Goal: Task Accomplishment & Management: Complete application form

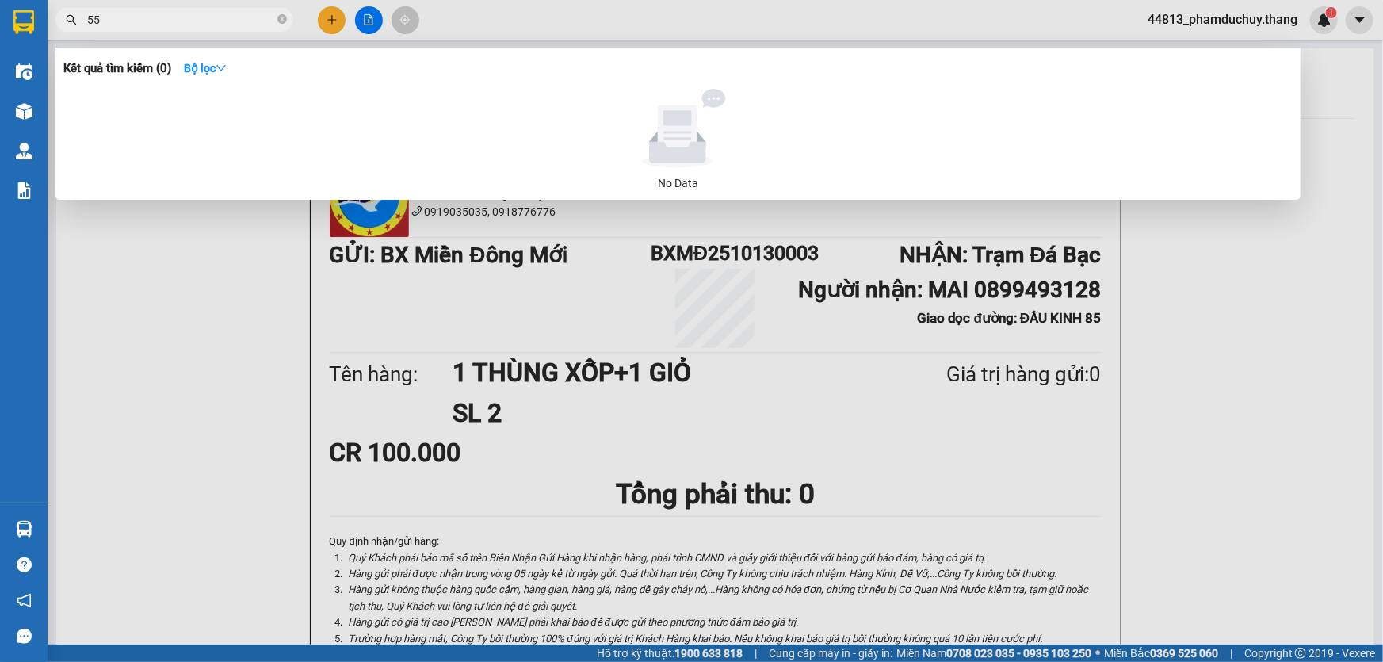
type input "5"
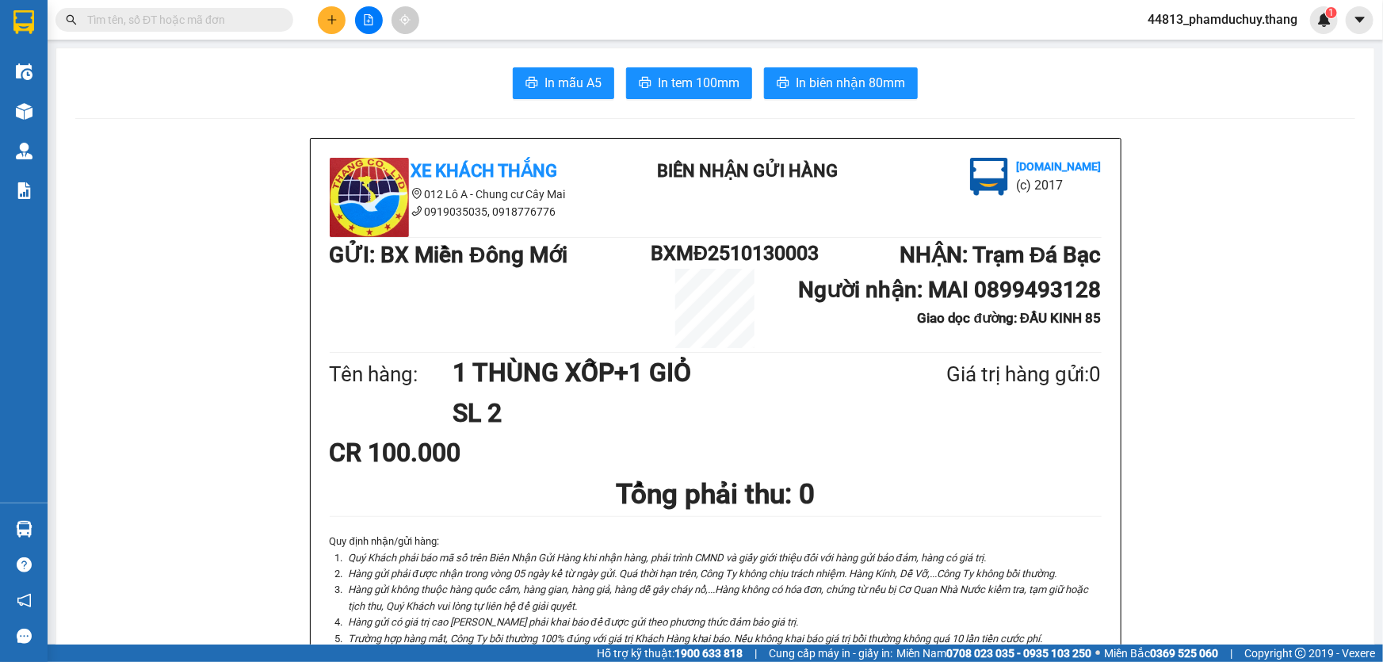
type input "8"
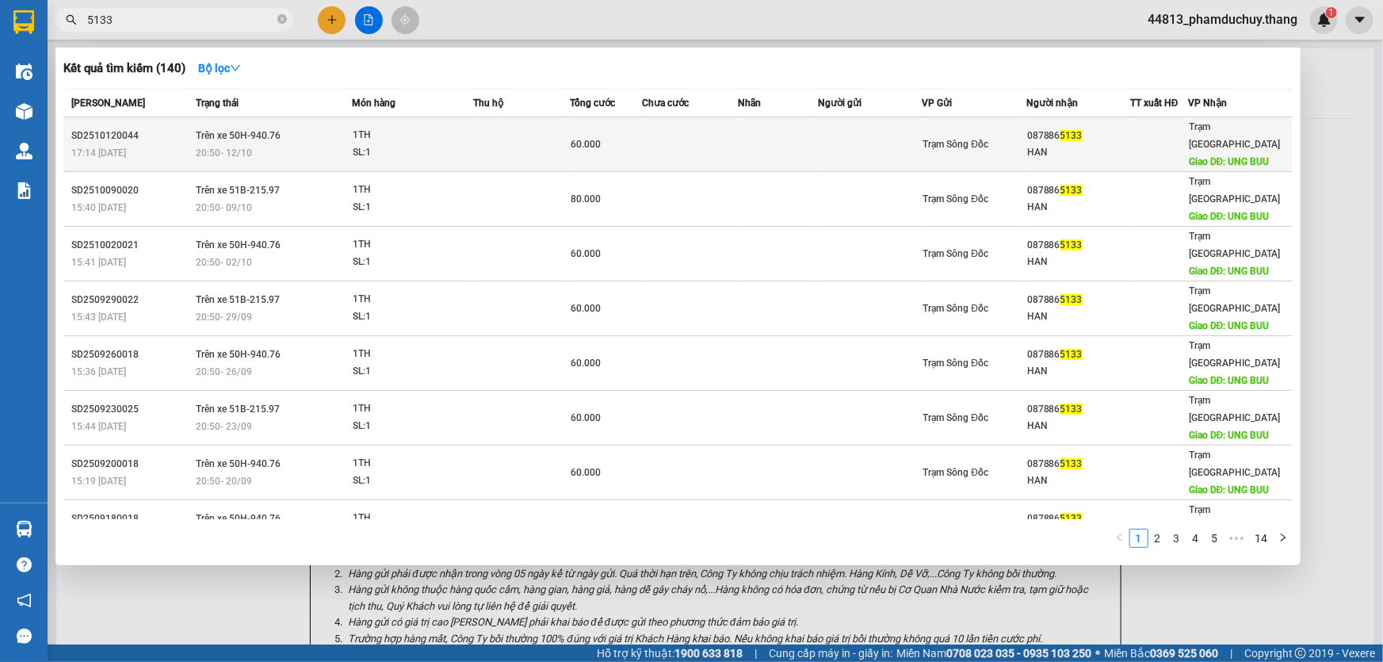
type input "5133"
click at [634, 136] on div "60.000" at bounding box center [606, 143] width 71 height 17
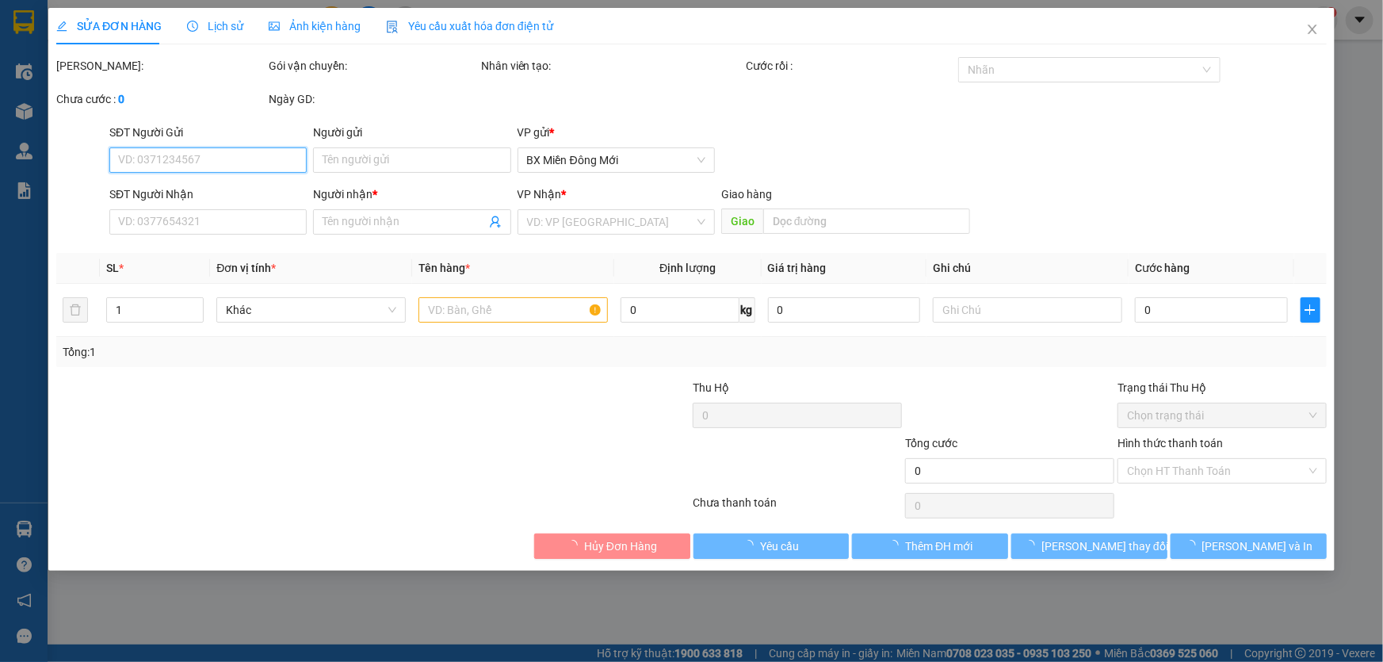
type input "0878865133"
type input "HAN"
type input "UNG BUU"
type input "60.000"
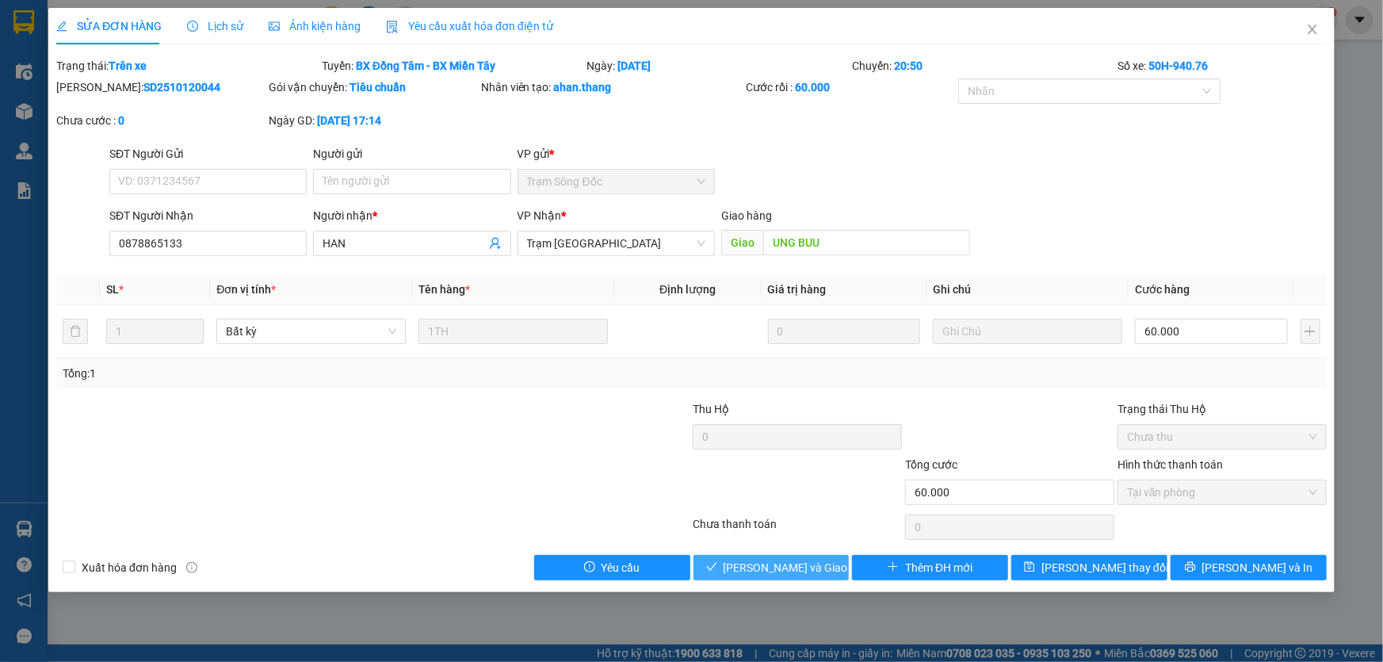
click at [779, 571] on span "[PERSON_NAME] và Giao hàng" at bounding box center [799, 567] width 152 height 17
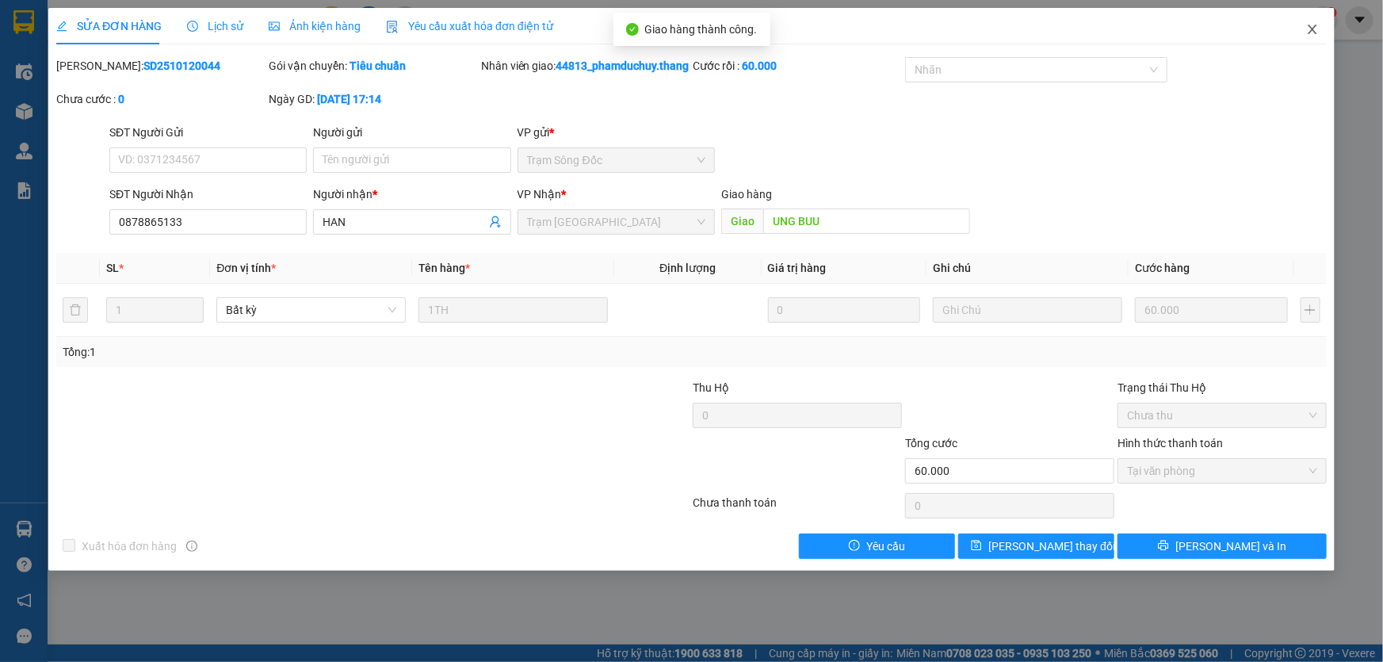
click at [1316, 28] on icon "close" at bounding box center [1312, 29] width 13 height 13
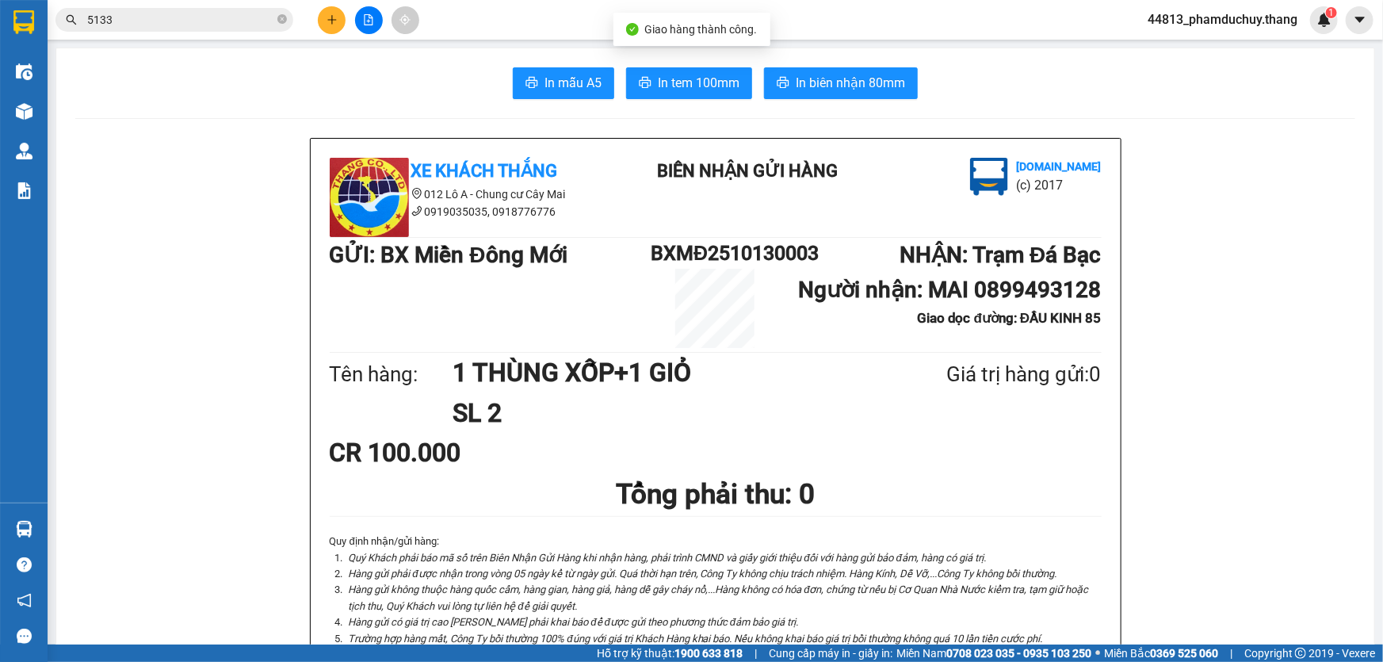
click at [230, 18] on input "5133" at bounding box center [180, 19] width 187 height 17
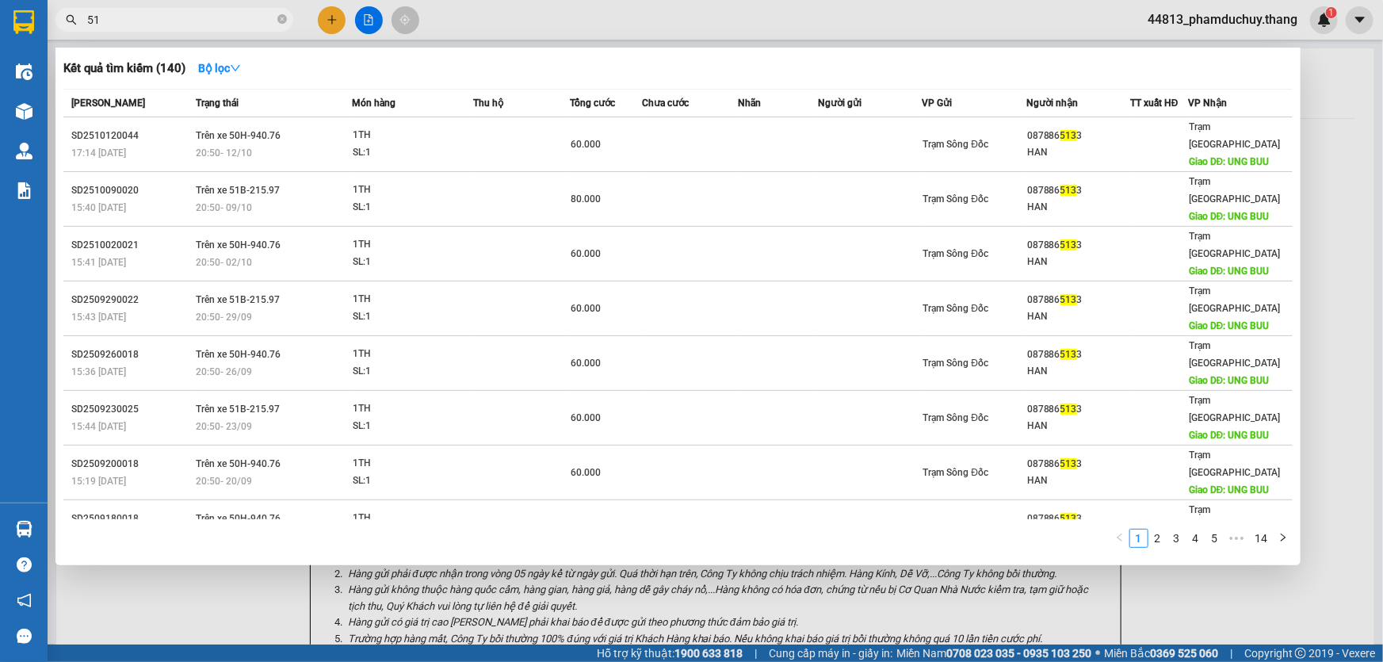
type input "5"
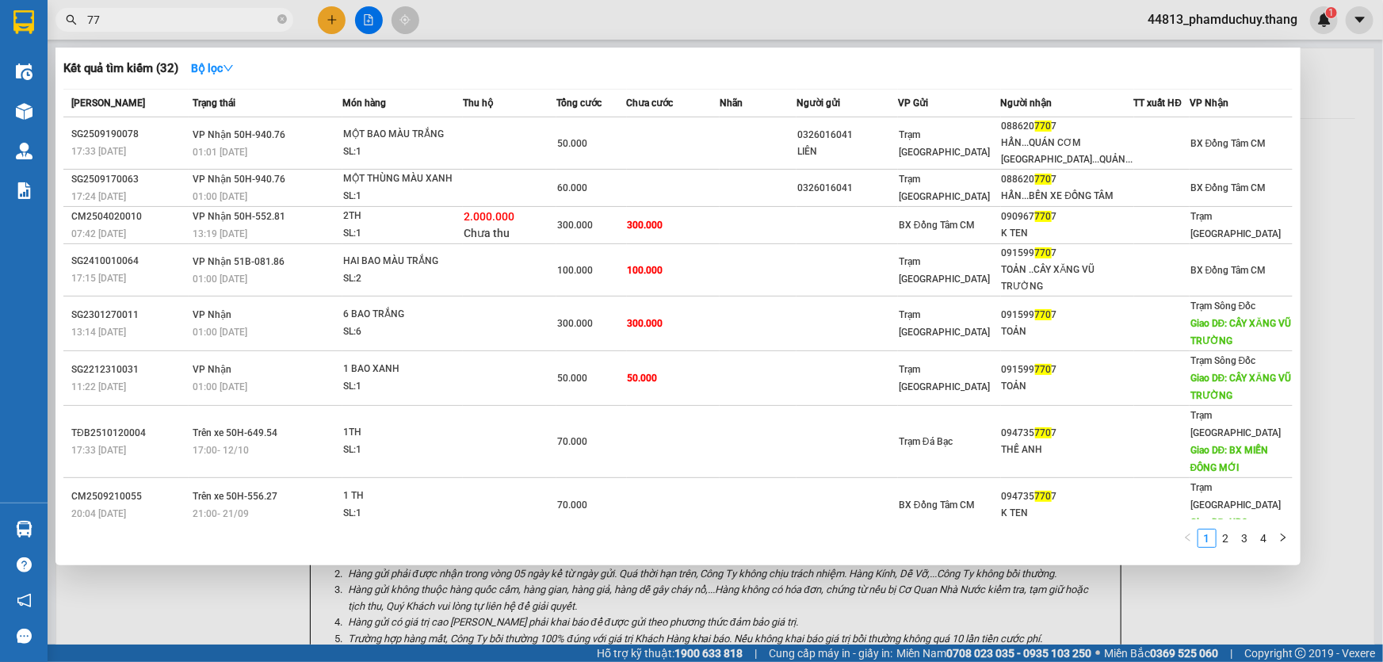
type input "7"
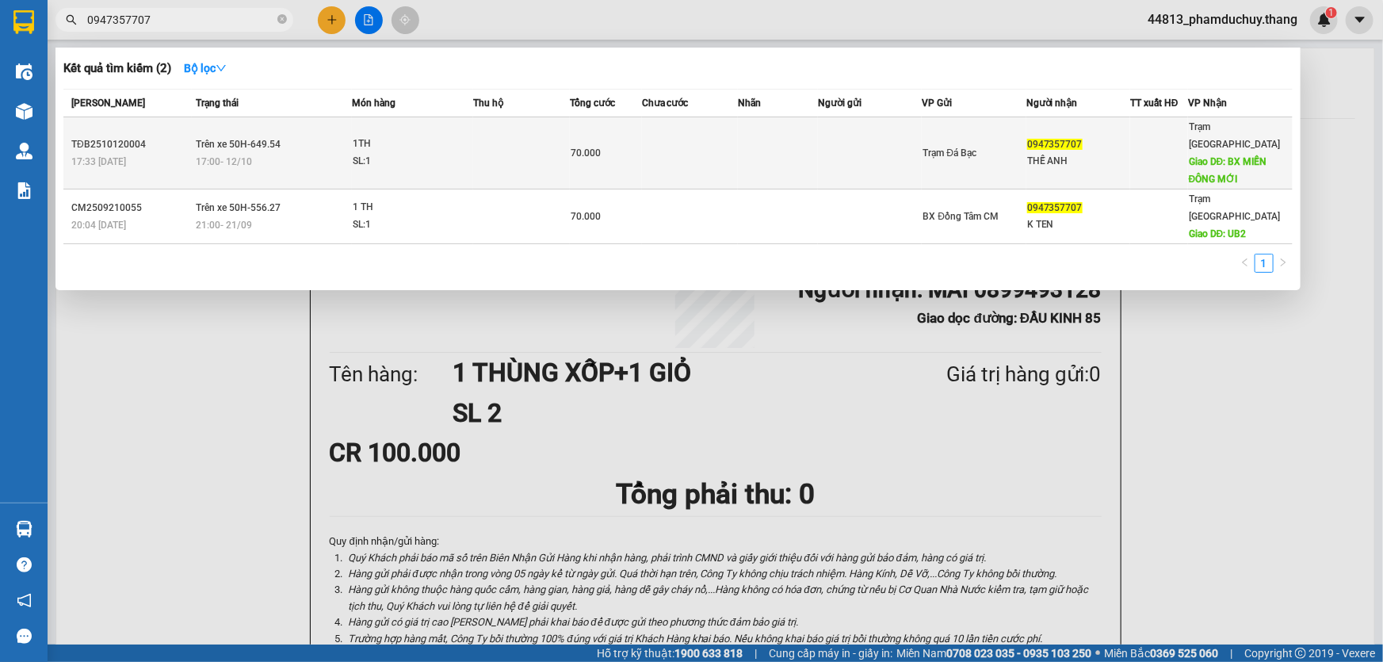
type input "0947357707"
click at [482, 139] on td at bounding box center [521, 153] width 96 height 72
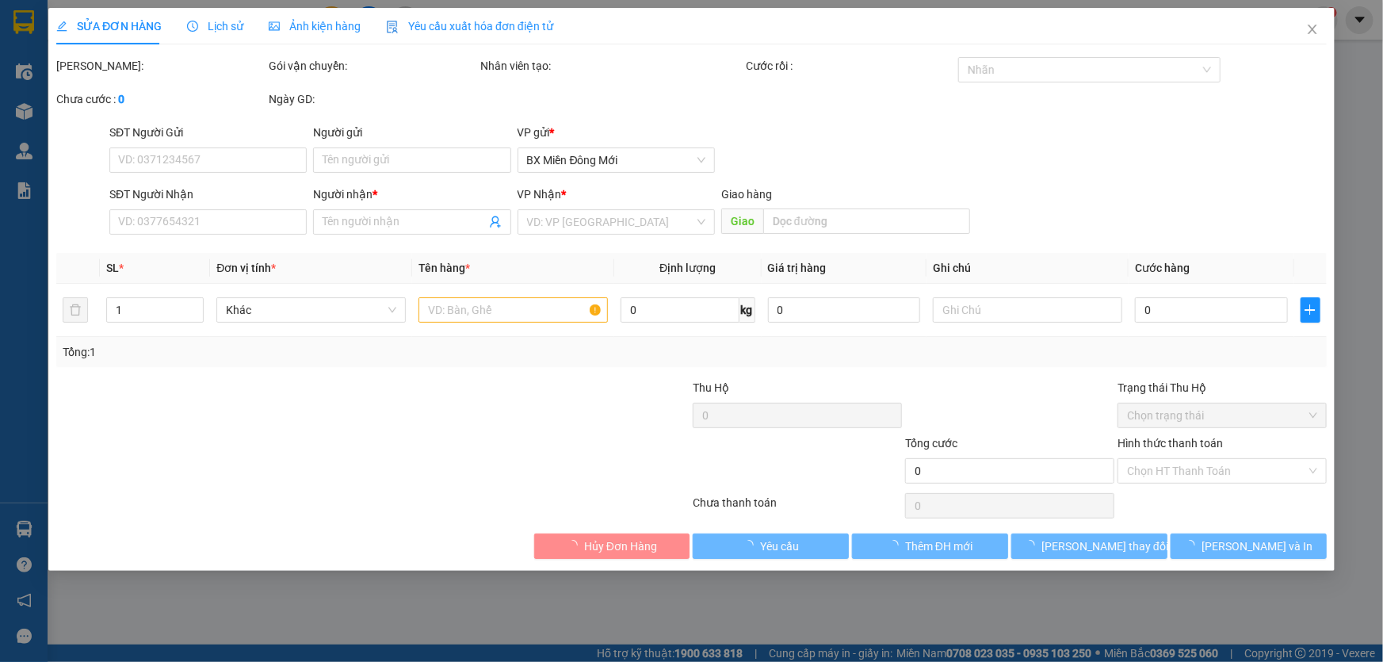
type input "0947357707"
type input "THẾ ANH"
type input "BX MIỀN ĐÔNG MỚI"
type input "70.000"
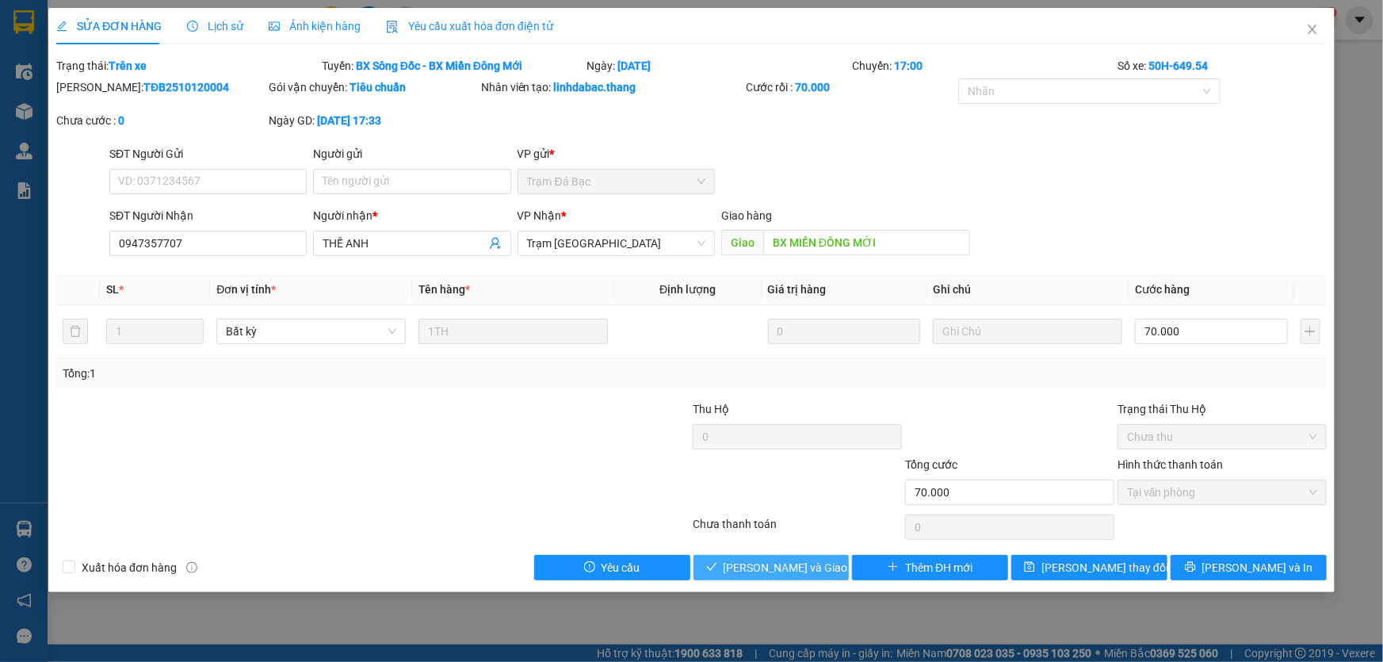
click at [777, 565] on span "[PERSON_NAME] và Giao hàng" at bounding box center [799, 567] width 152 height 17
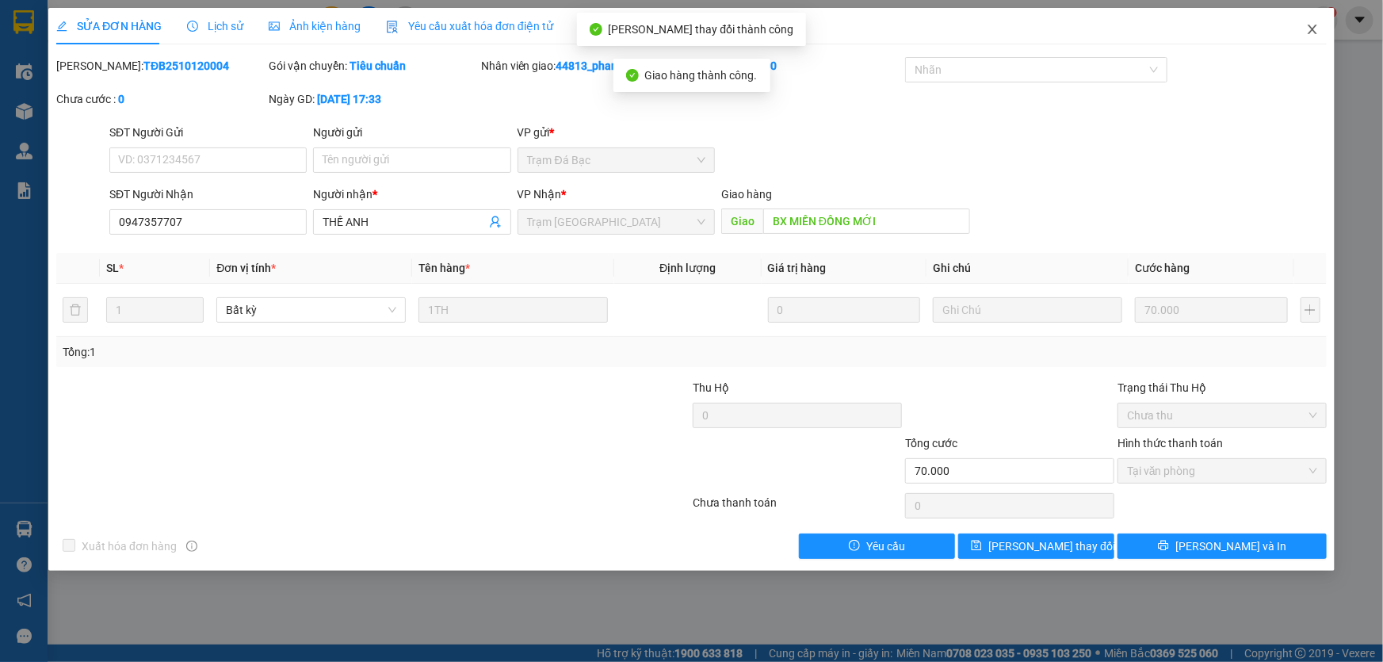
click at [1311, 32] on icon "close" at bounding box center [1311, 30] width 9 height 10
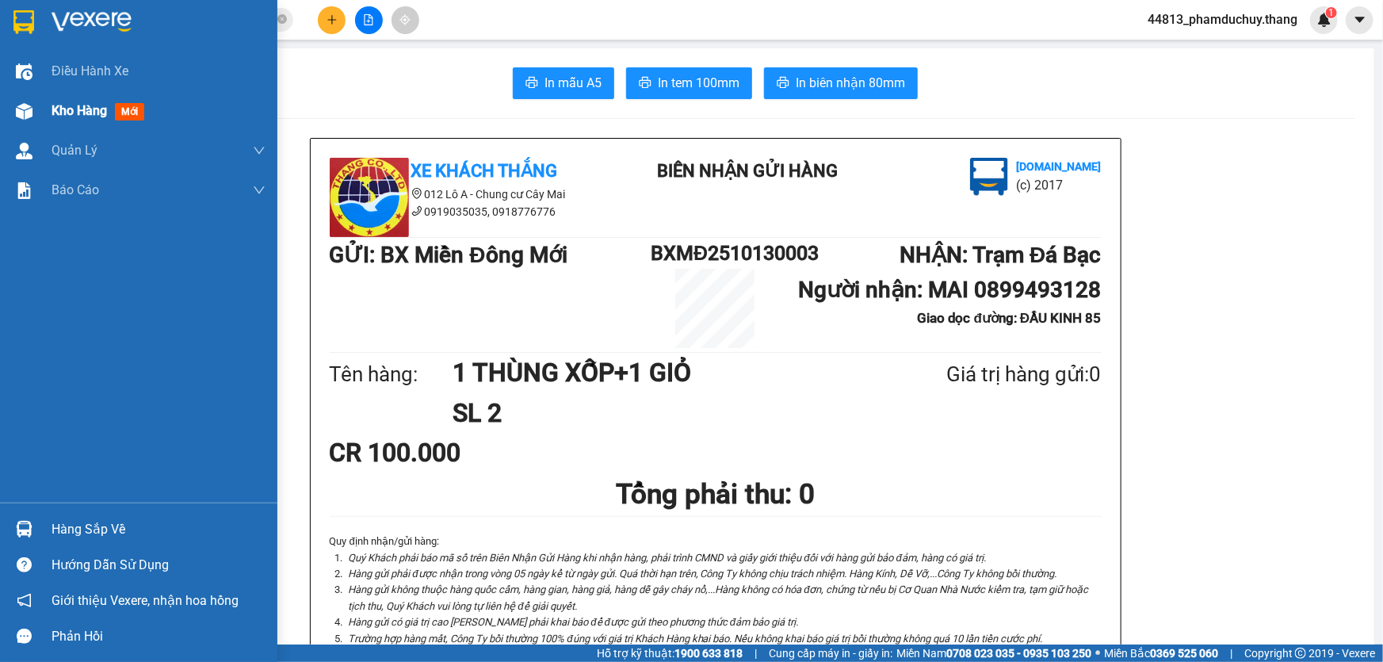
click at [23, 114] on img at bounding box center [24, 111] width 17 height 17
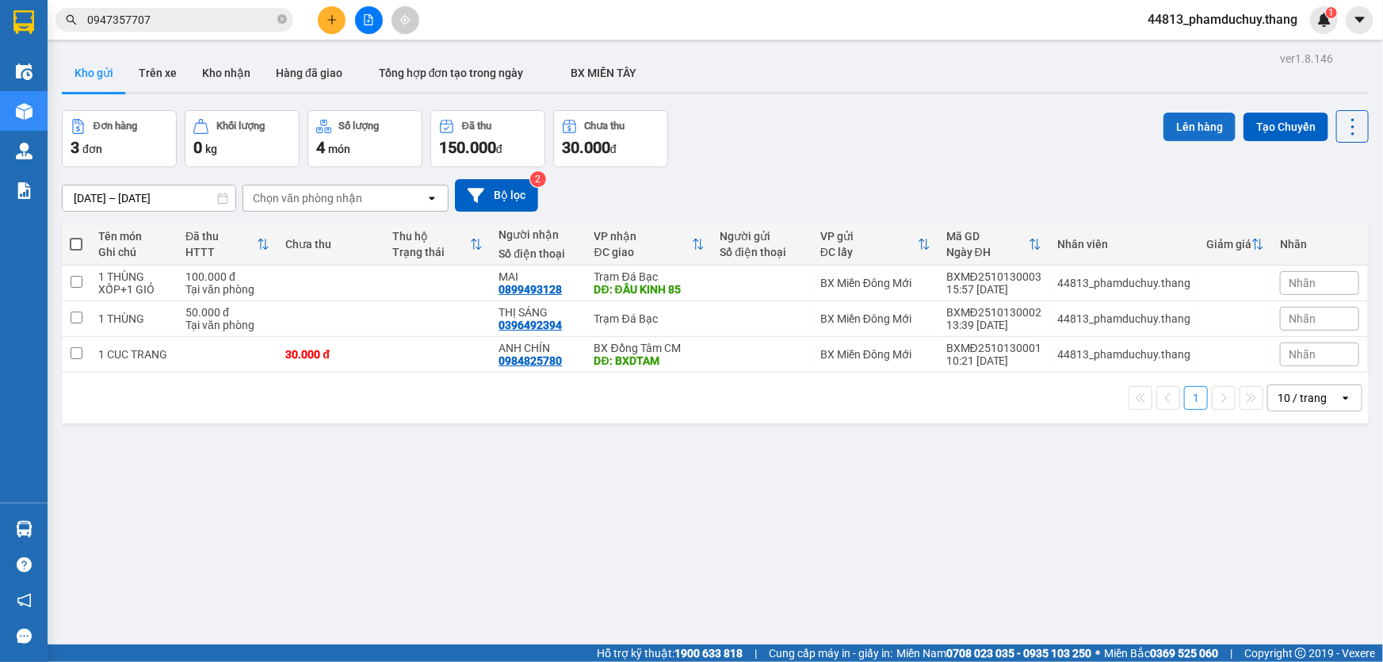
click at [1178, 126] on button "Lên hàng" at bounding box center [1199, 127] width 72 height 29
click at [81, 243] on span at bounding box center [76, 244] width 13 height 13
click at [76, 236] on input "checkbox" at bounding box center [76, 236] width 0 height 0
checkbox input "true"
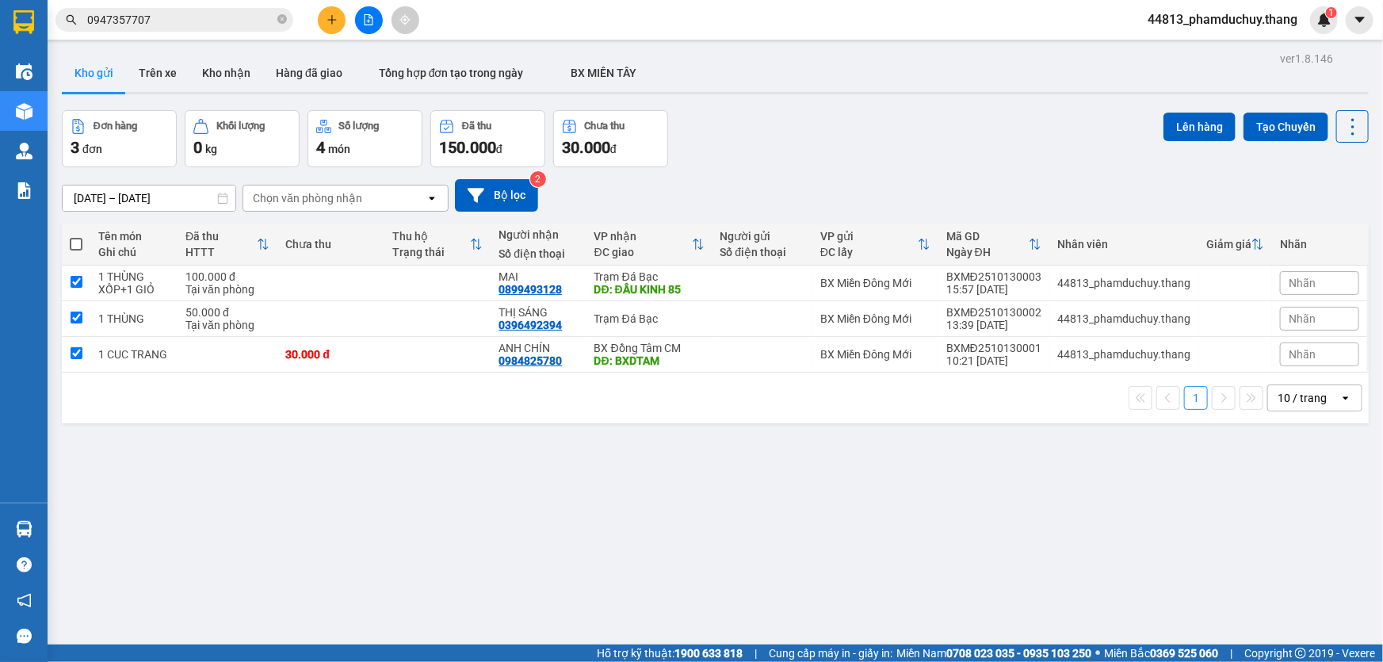
checkbox input "true"
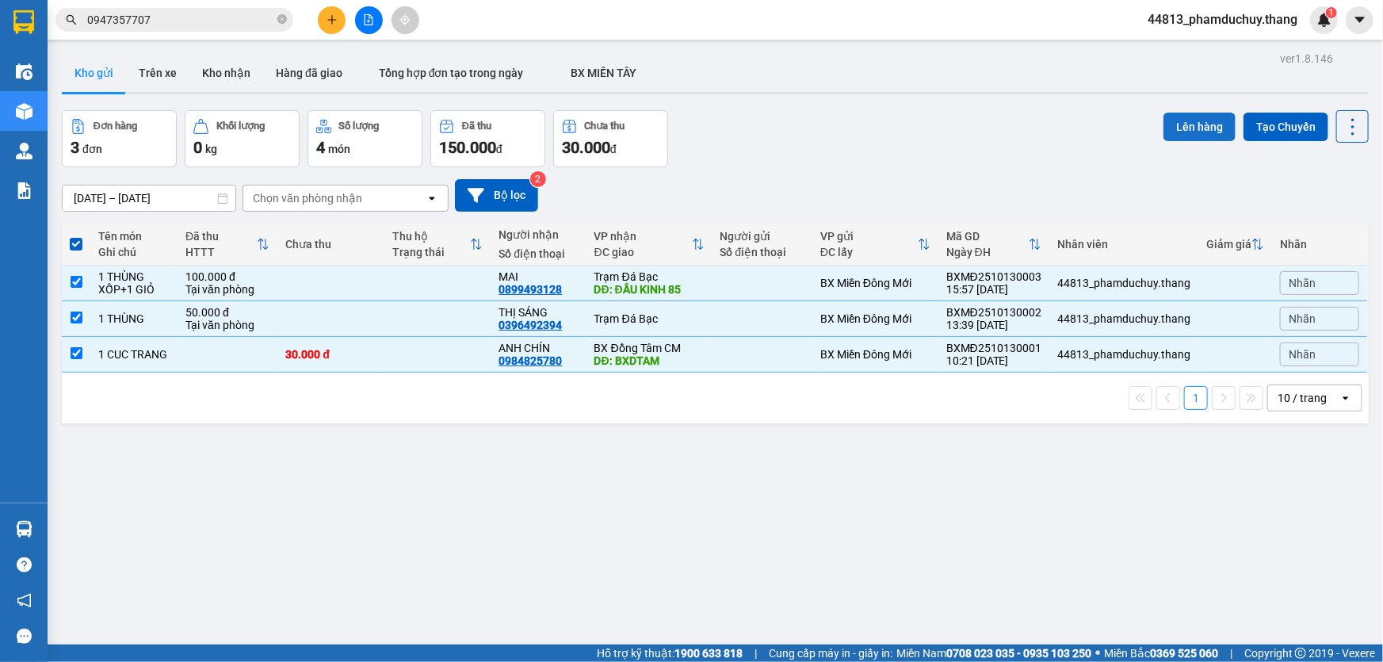
click at [1216, 119] on button "Lên hàng" at bounding box center [1199, 127] width 72 height 29
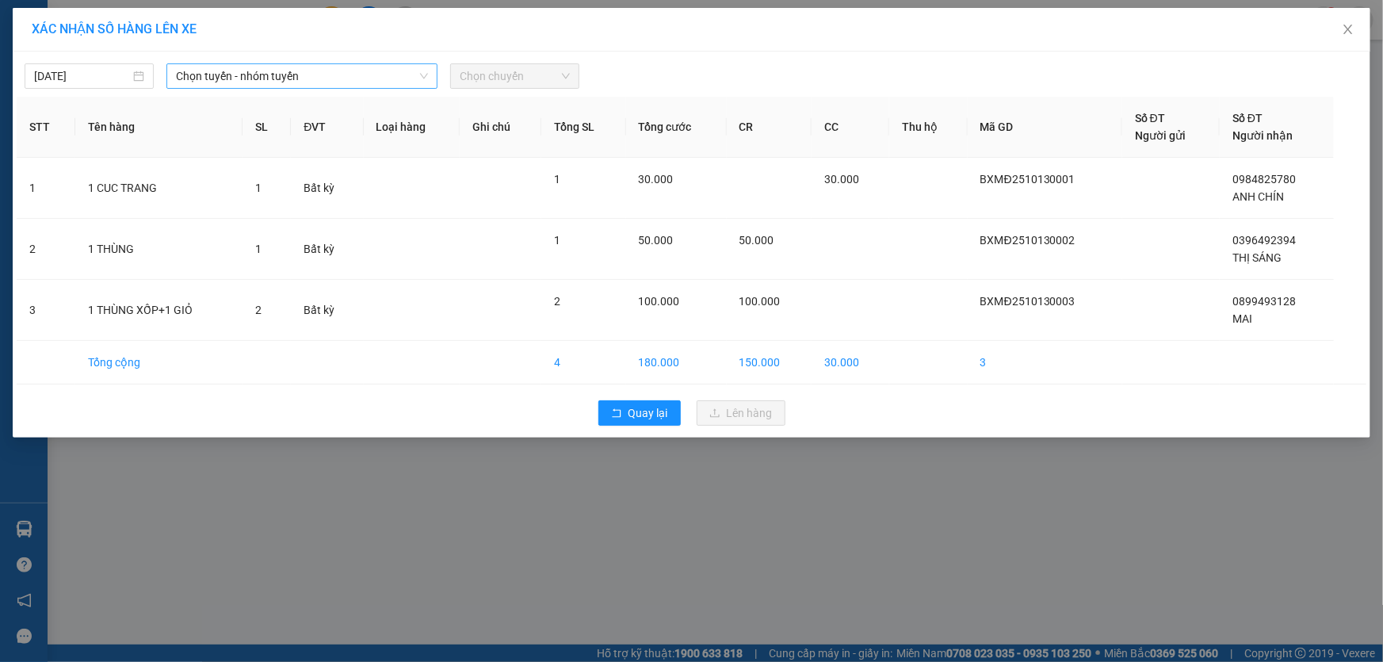
click at [348, 81] on span "Chọn tuyến - nhóm tuyến" at bounding box center [302, 76] width 252 height 24
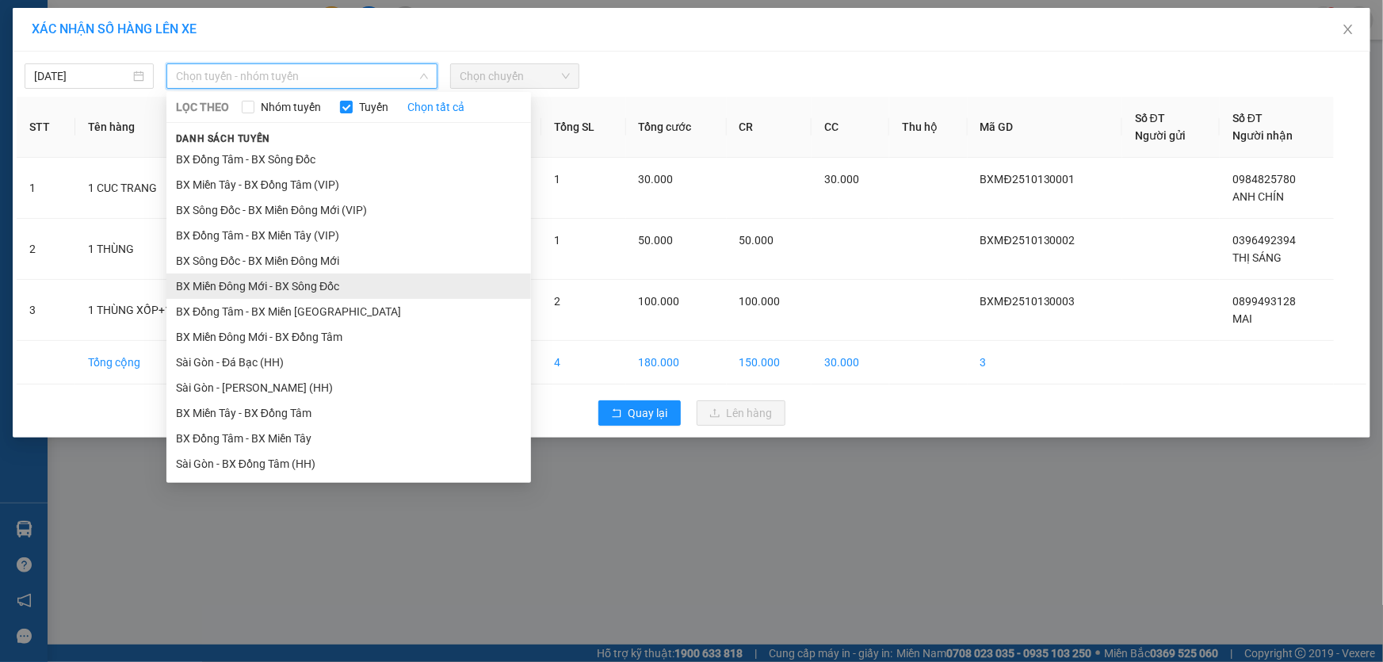
click at [288, 290] on li "BX Miền Đông Mới - BX Sông Đốc" at bounding box center [348, 285] width 364 height 25
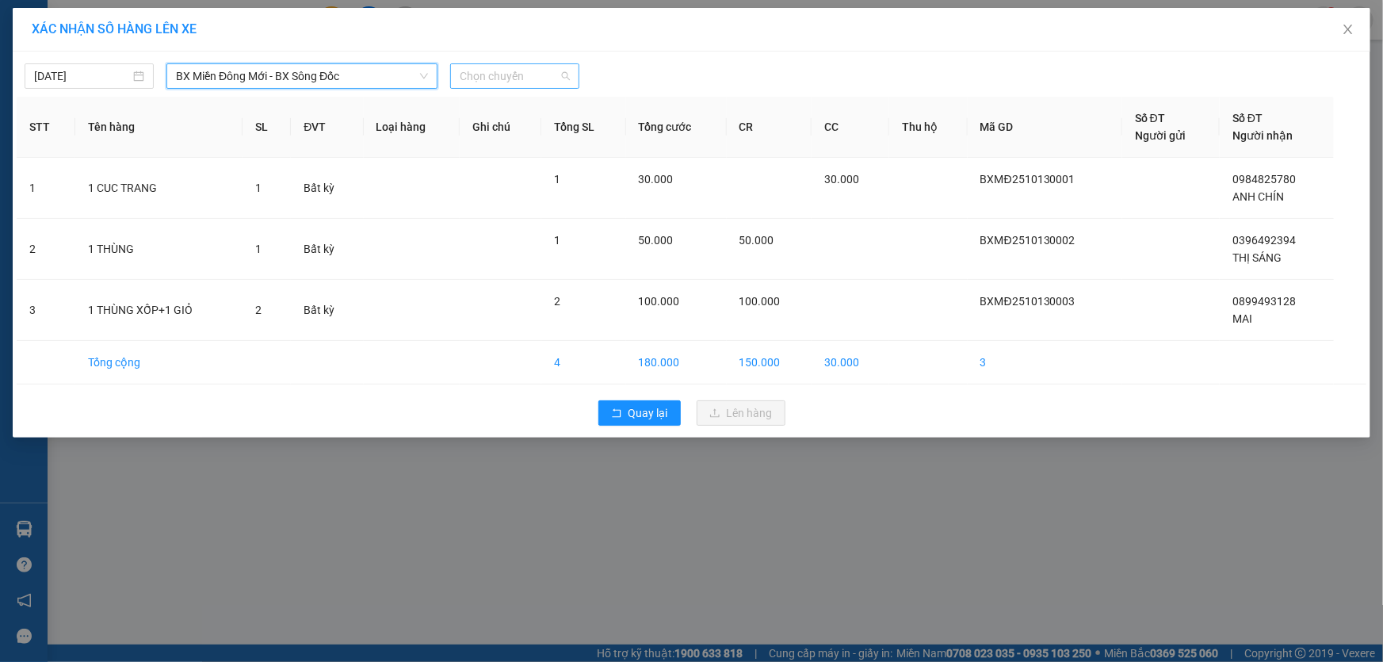
click at [495, 79] on span "Chọn chuyến" at bounding box center [515, 76] width 110 height 24
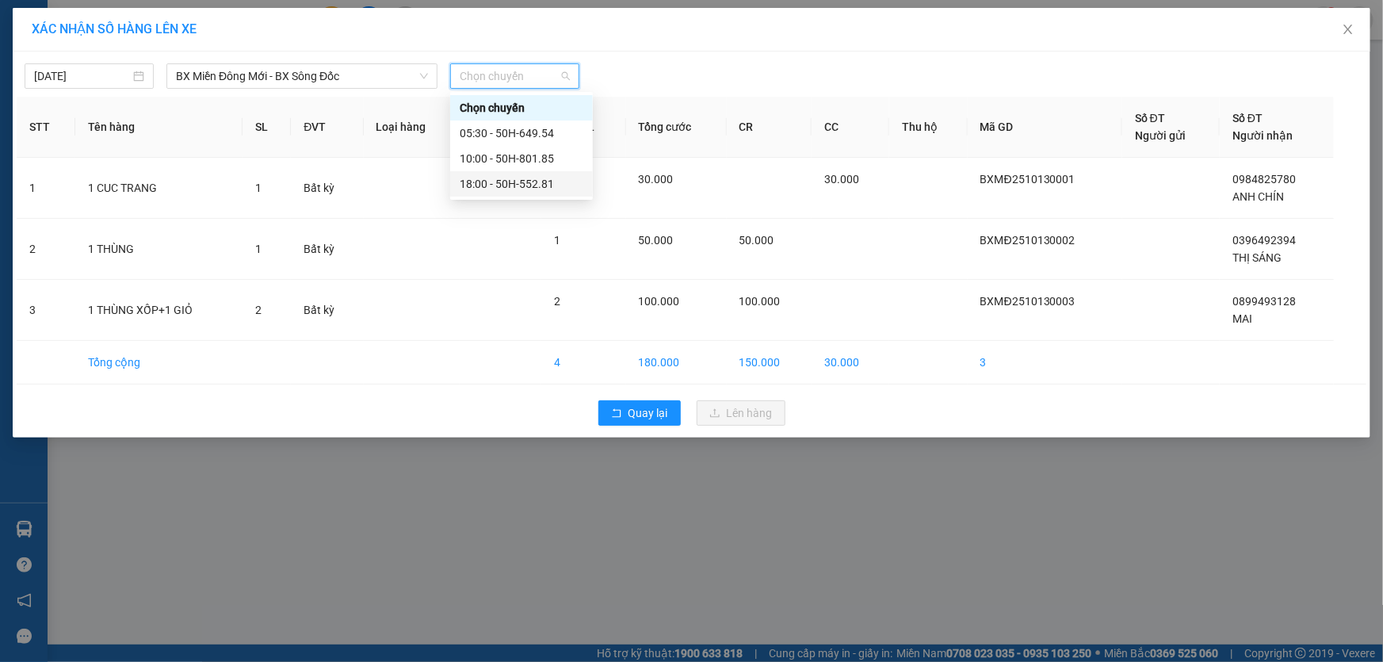
click at [485, 180] on div "18:00 - 50H-552.81" at bounding box center [522, 183] width 124 height 17
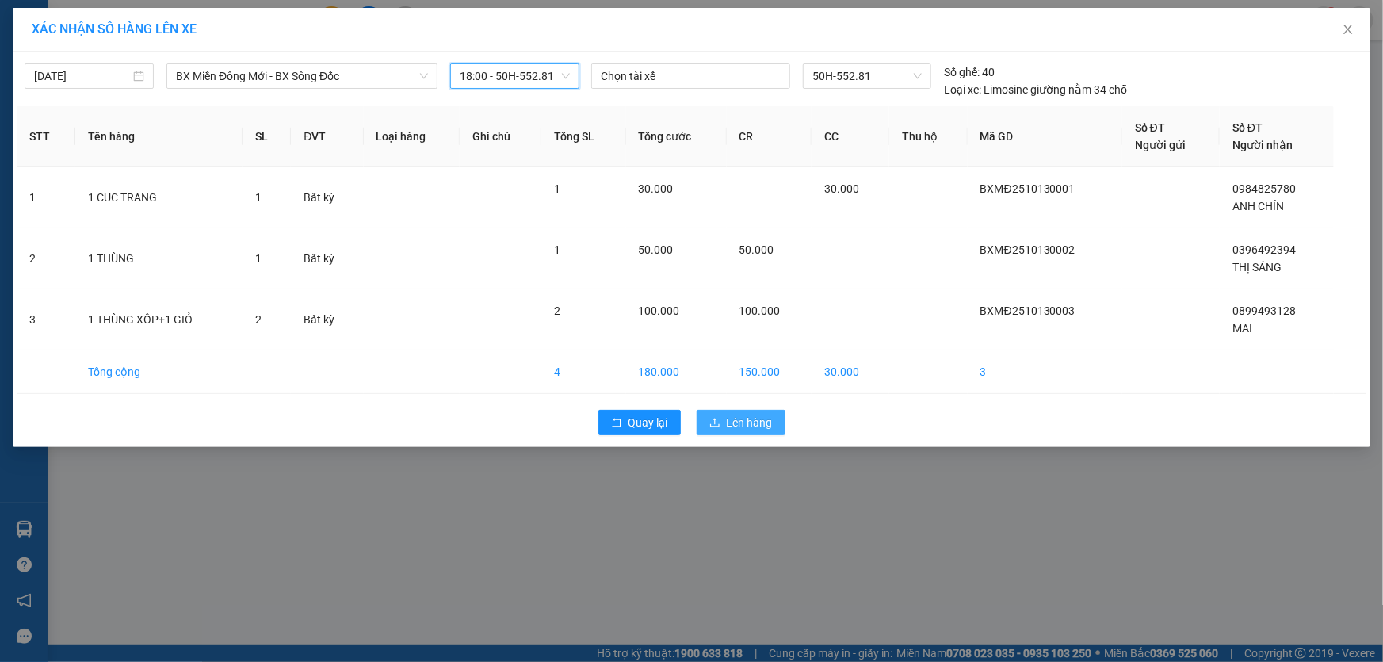
click at [752, 420] on span "Lên hàng" at bounding box center [750, 422] width 46 height 17
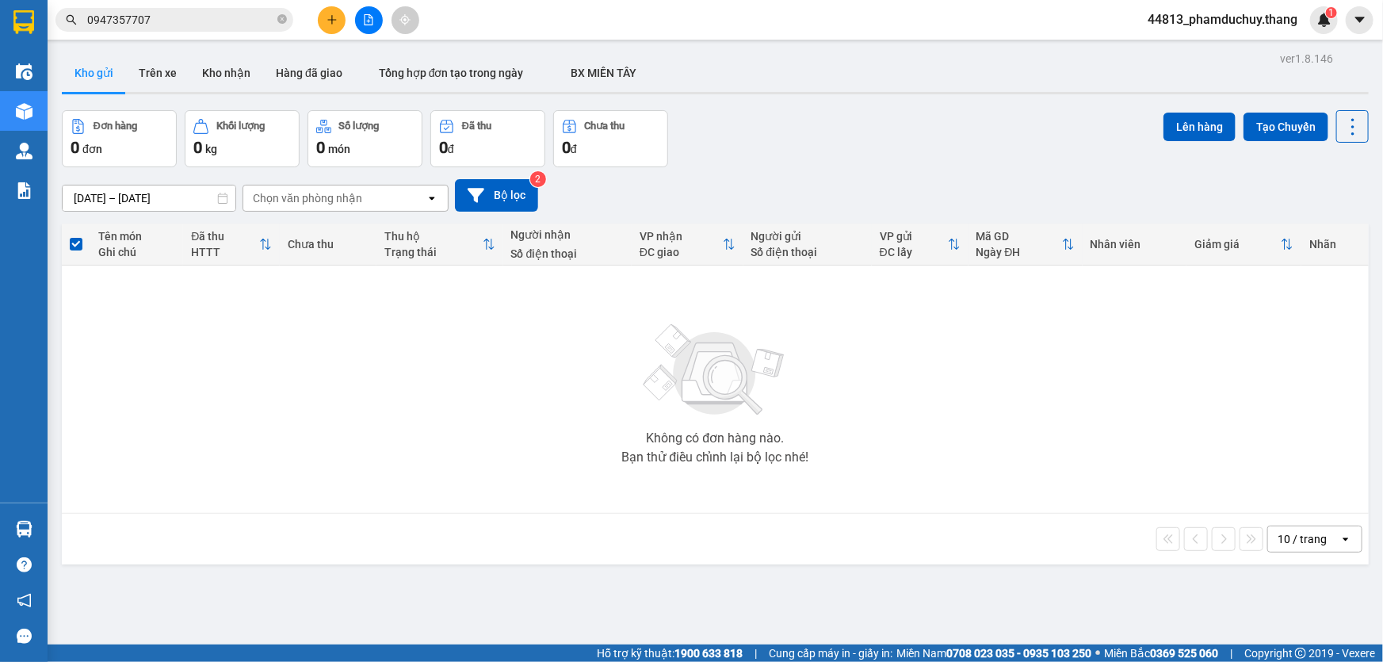
click at [328, 21] on icon "plus" at bounding box center [331, 19] width 11 height 11
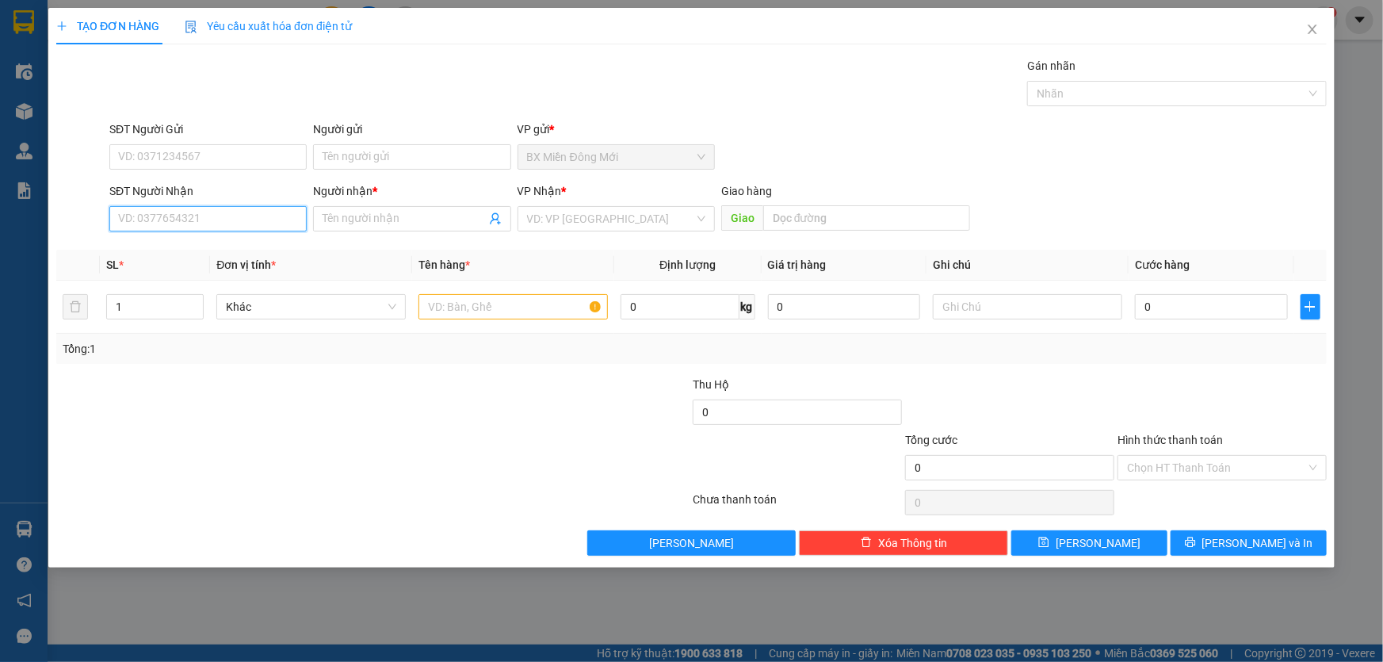
click at [231, 211] on input "SĐT Người Nhận" at bounding box center [207, 218] width 197 height 25
type input "0948887710"
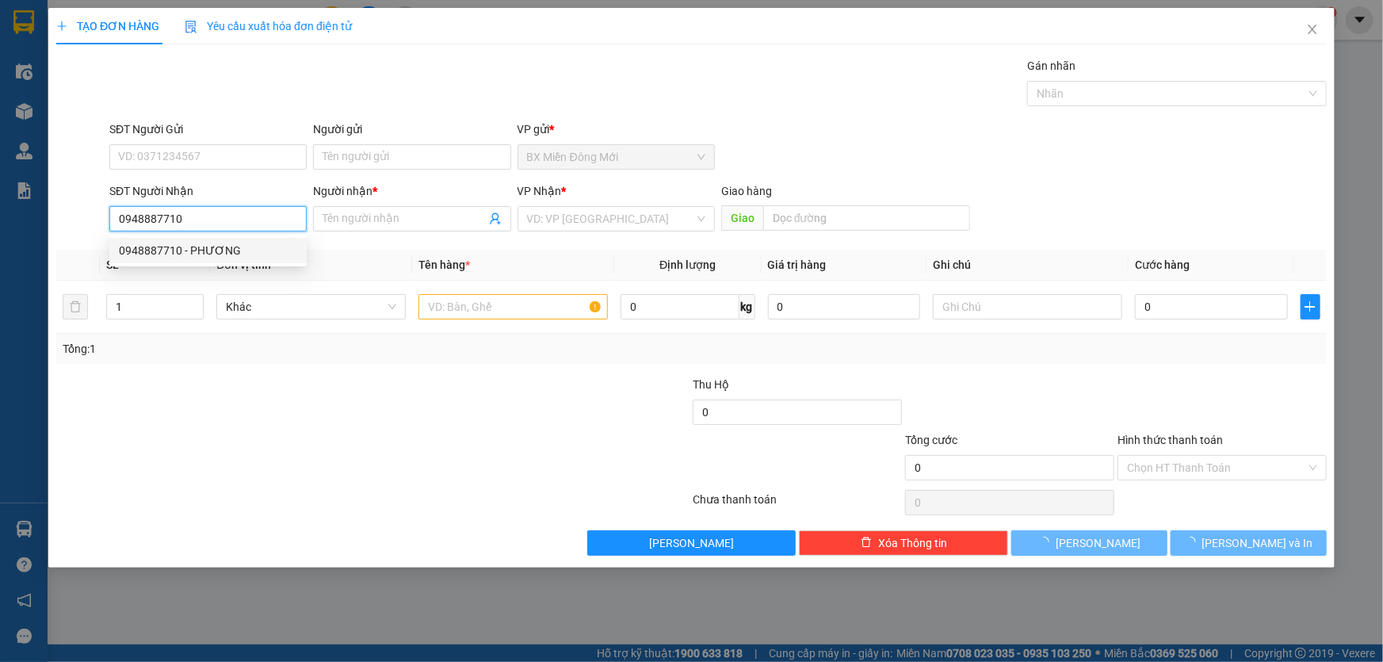
click at [210, 246] on div "0948887710 - PHƯƠNG" at bounding box center [208, 250] width 178 height 17
type input "PHƯƠNG"
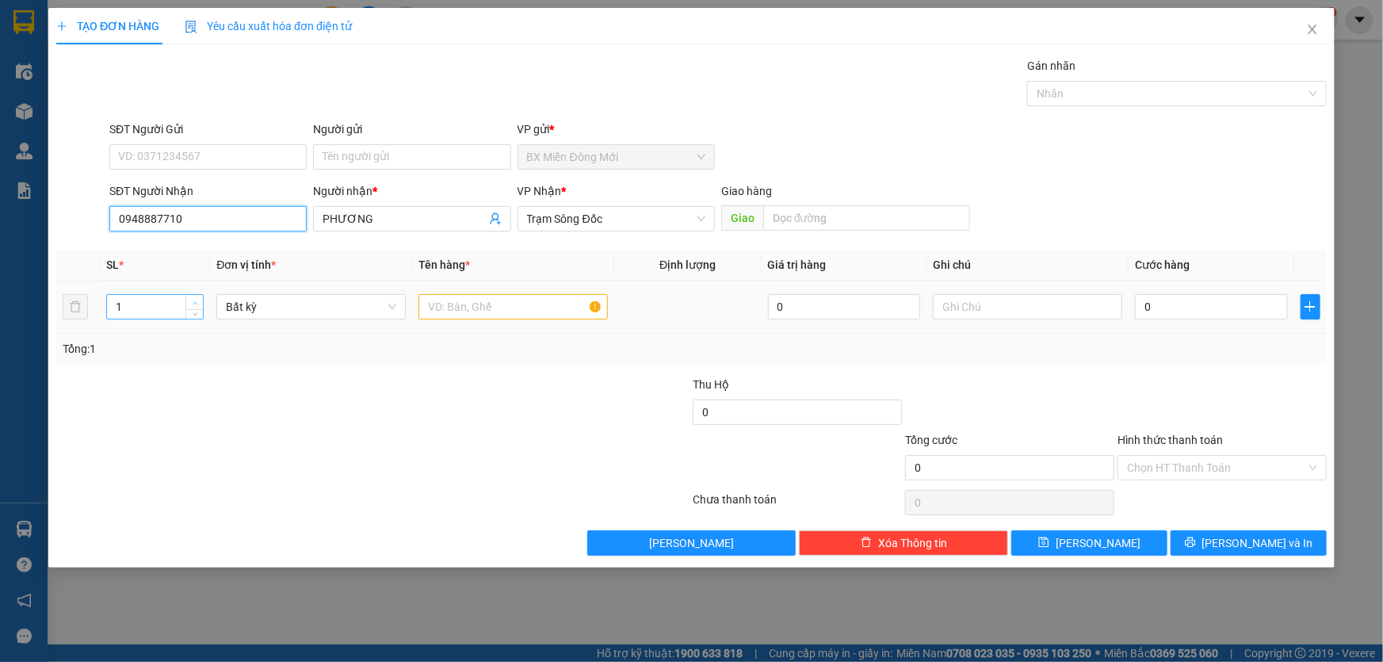
type input "0948887710"
type input "2"
click at [193, 303] on icon "up" at bounding box center [196, 303] width 6 height 6
click at [478, 310] on input "text" at bounding box center [512, 306] width 189 height 25
type input "2 cal MÀU TRẮNG"
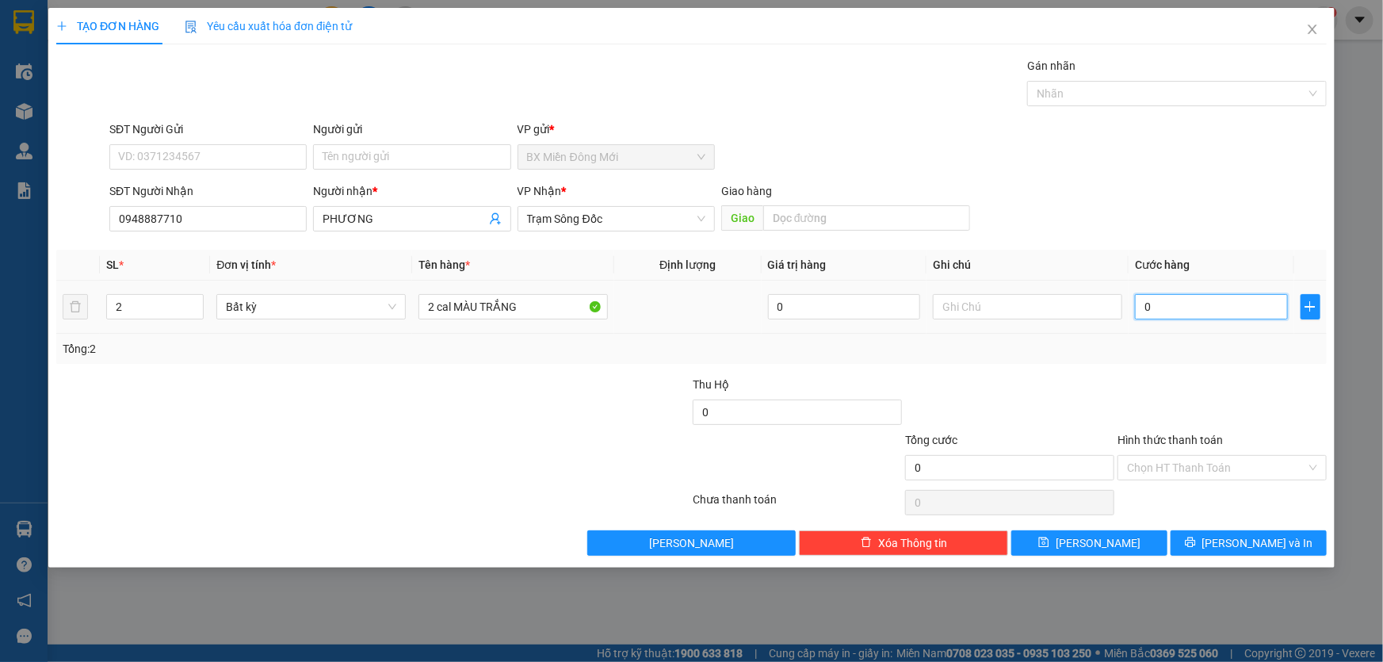
click at [1173, 303] on input "0" at bounding box center [1211, 306] width 153 height 25
type input "1"
type input "10"
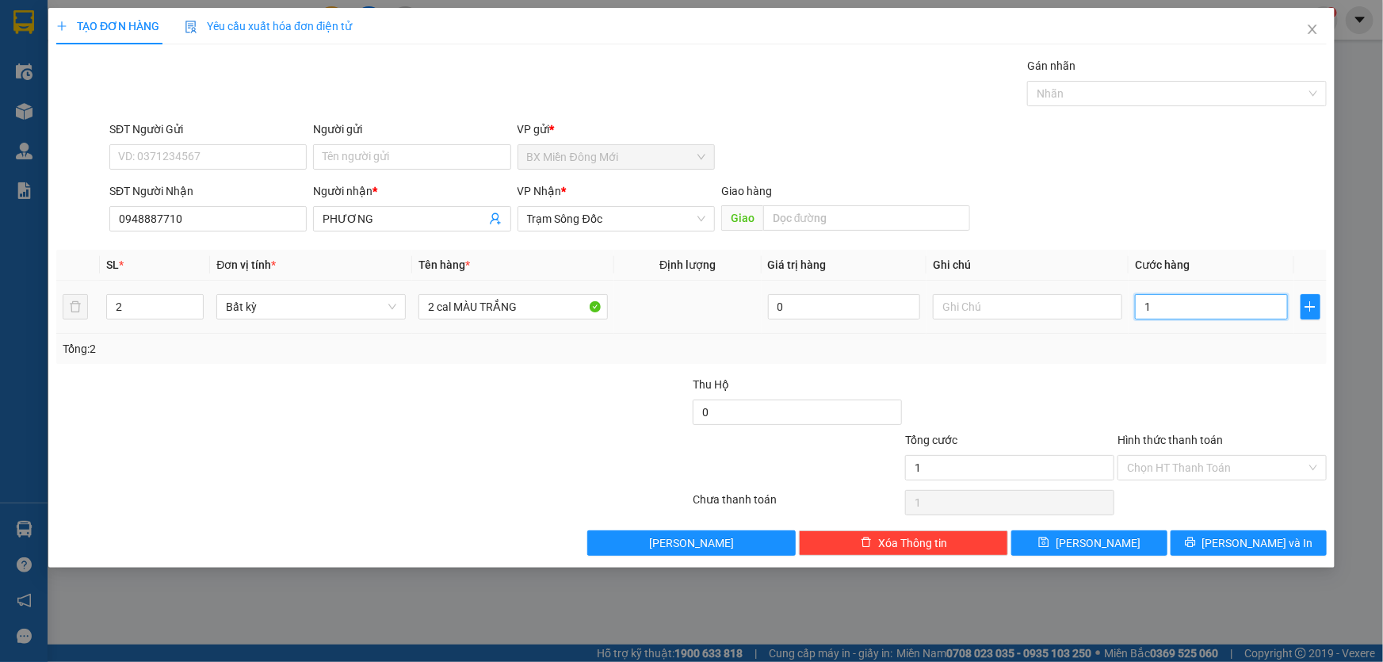
type input "10"
type input "100"
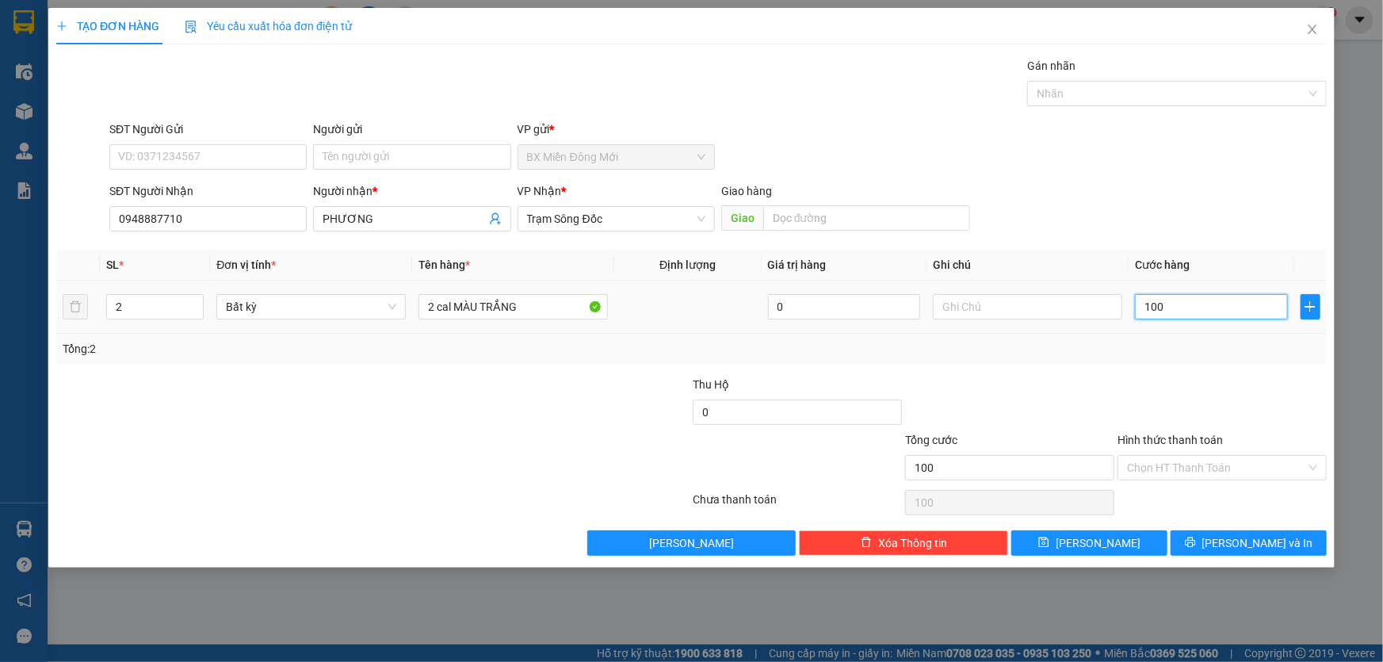
type input "1.000"
type input "10.000"
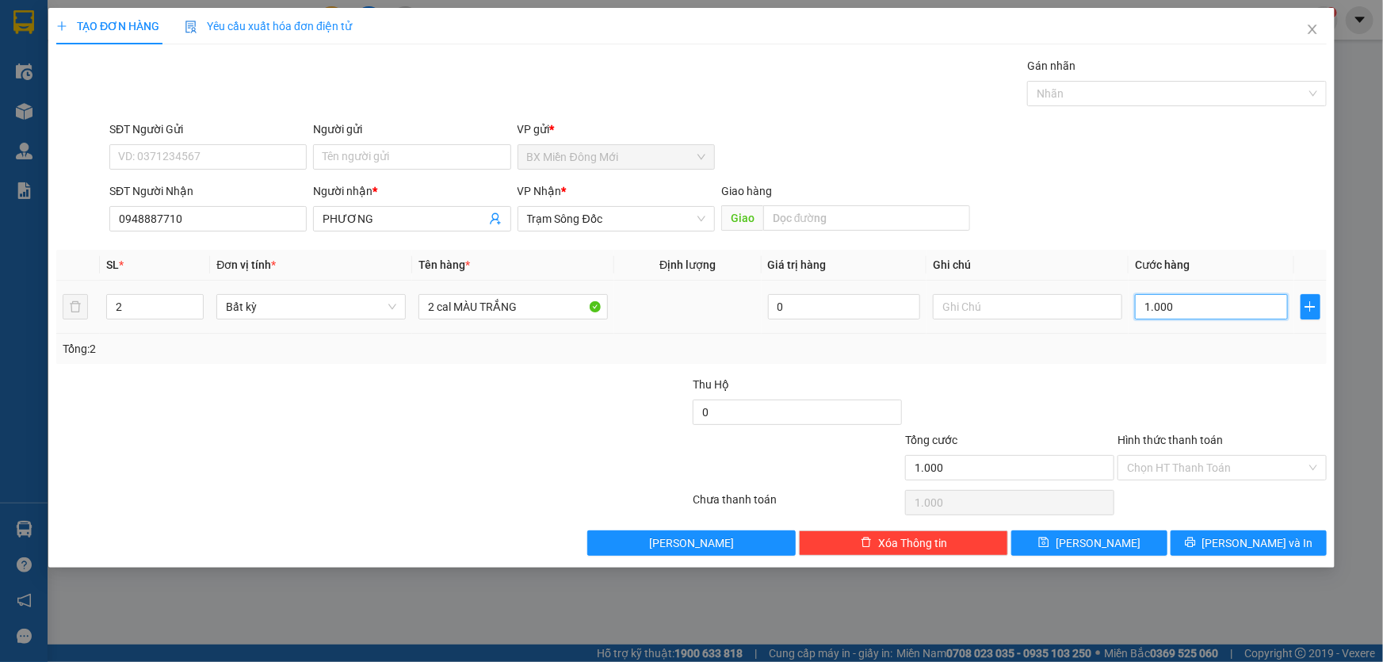
type input "10.000"
type input "100.000"
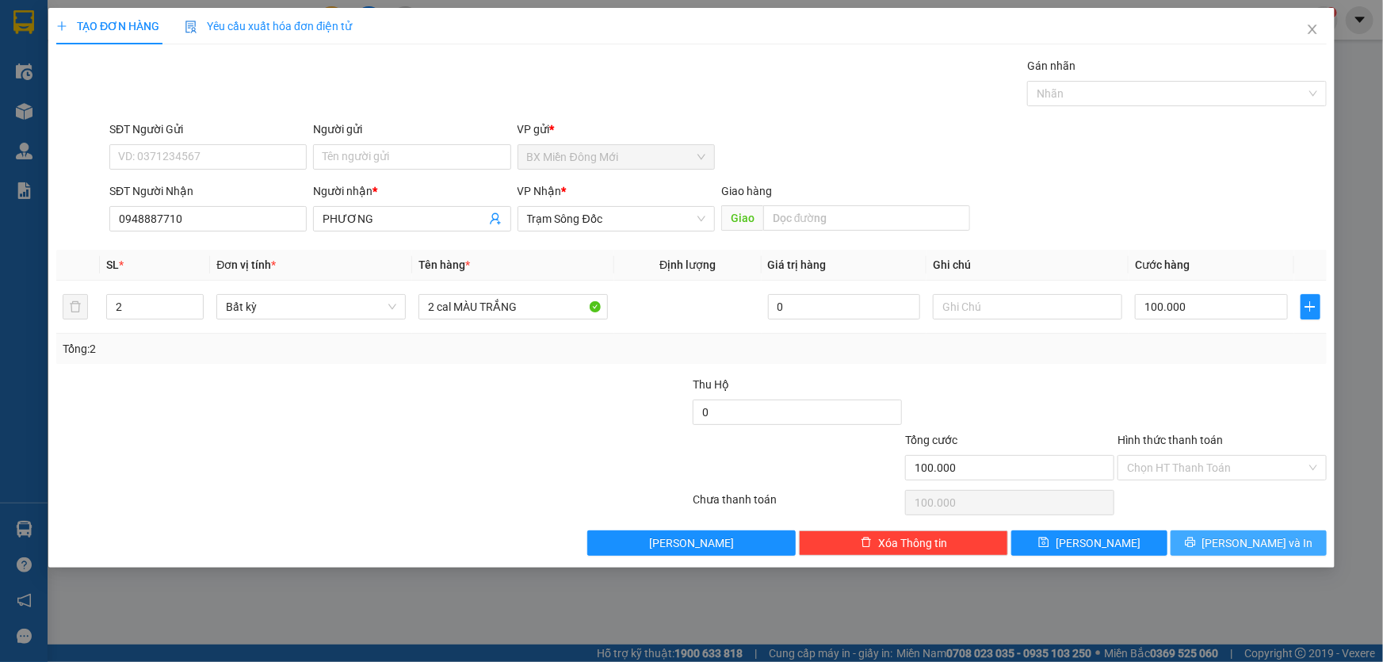
click at [1214, 541] on button "[PERSON_NAME] và In" at bounding box center [1248, 542] width 156 height 25
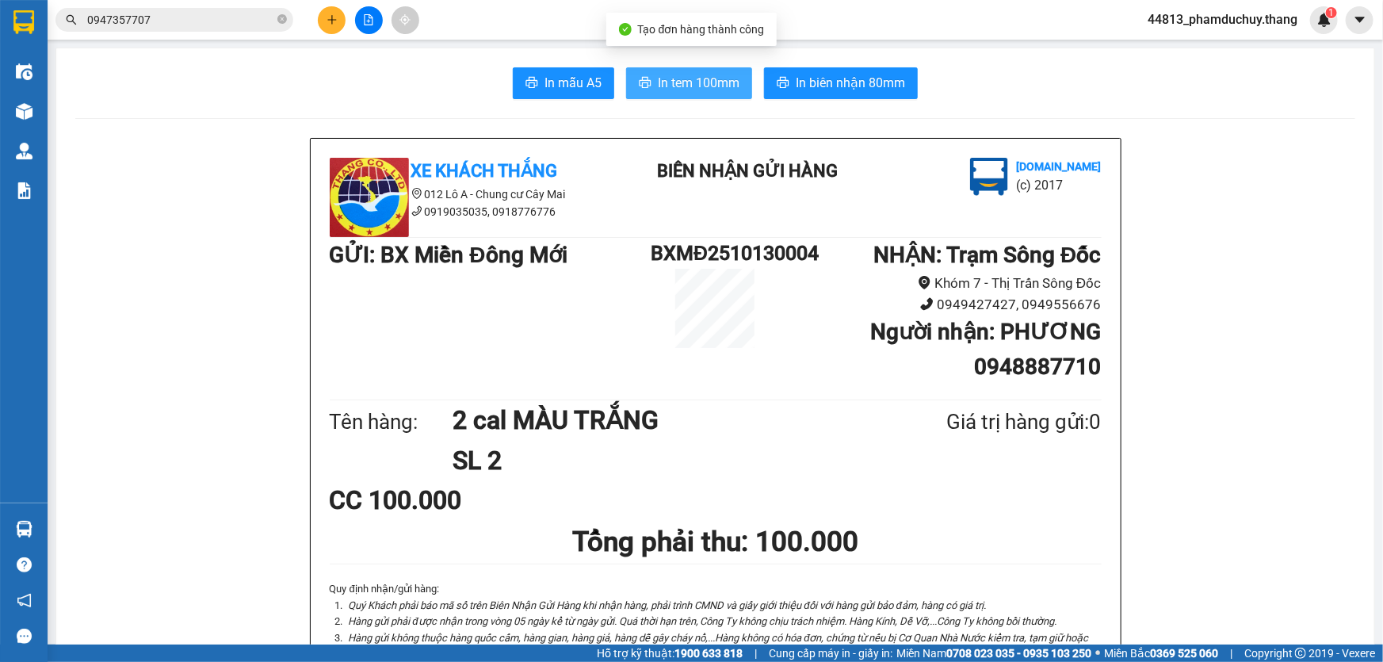
click at [689, 92] on span "In tem 100mm" at bounding box center [699, 83] width 82 height 20
click at [700, 79] on span "In tem 100mm" at bounding box center [699, 83] width 82 height 20
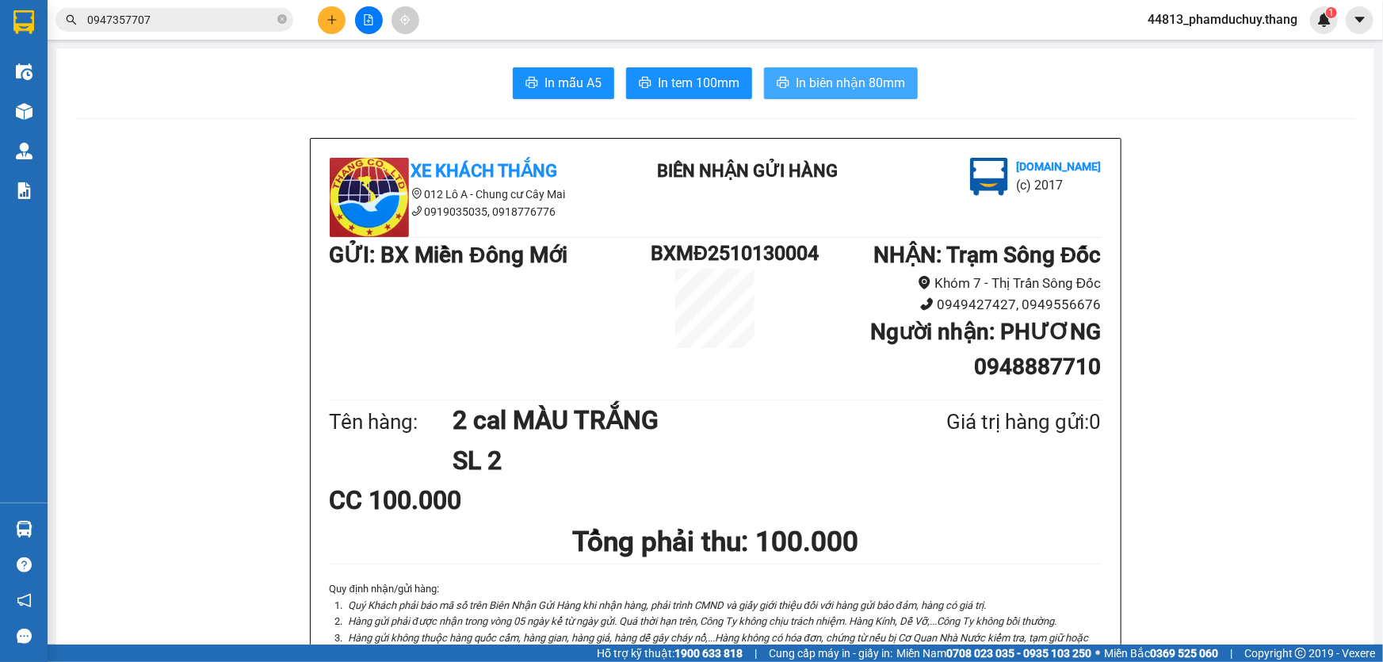
click at [845, 86] on span "In biên nhận 80mm" at bounding box center [850, 83] width 109 height 20
click at [737, 85] on button "In tem 100mm" at bounding box center [689, 83] width 126 height 32
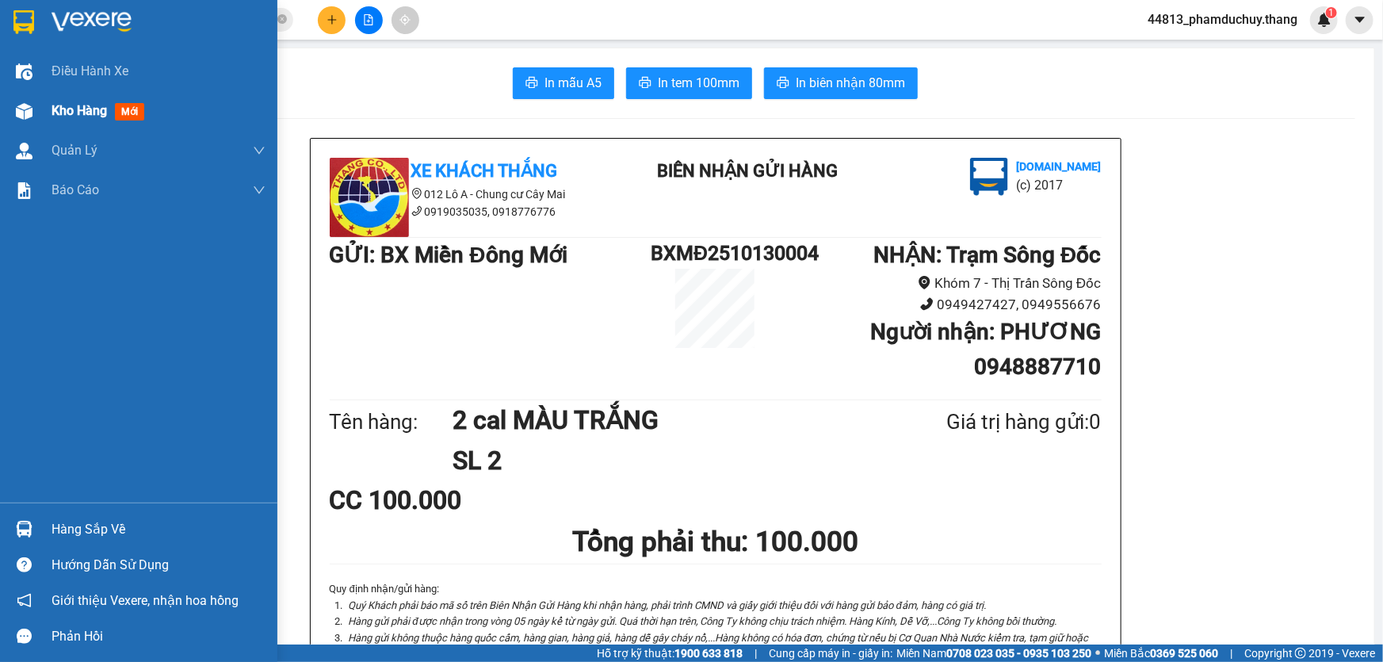
click at [32, 111] on div at bounding box center [24, 111] width 28 height 28
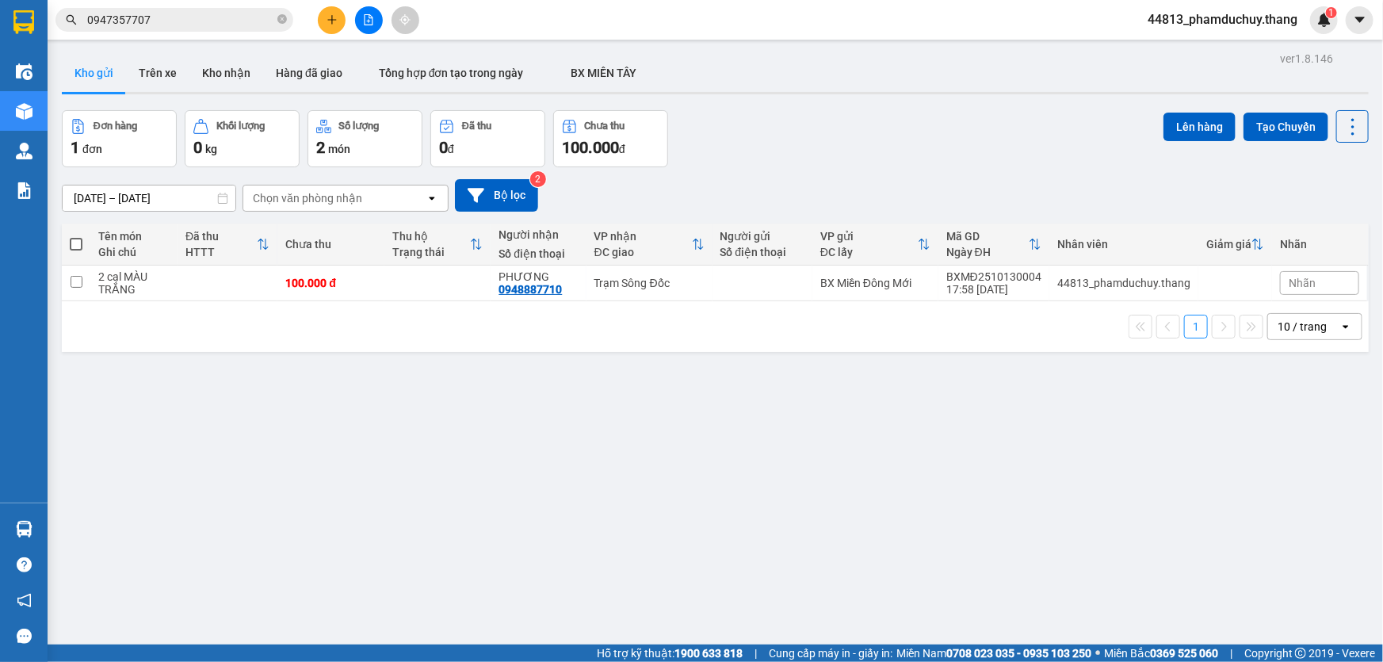
click at [78, 239] on span at bounding box center [76, 244] width 13 height 13
click at [76, 236] on input "checkbox" at bounding box center [76, 236] width 0 height 0
checkbox input "true"
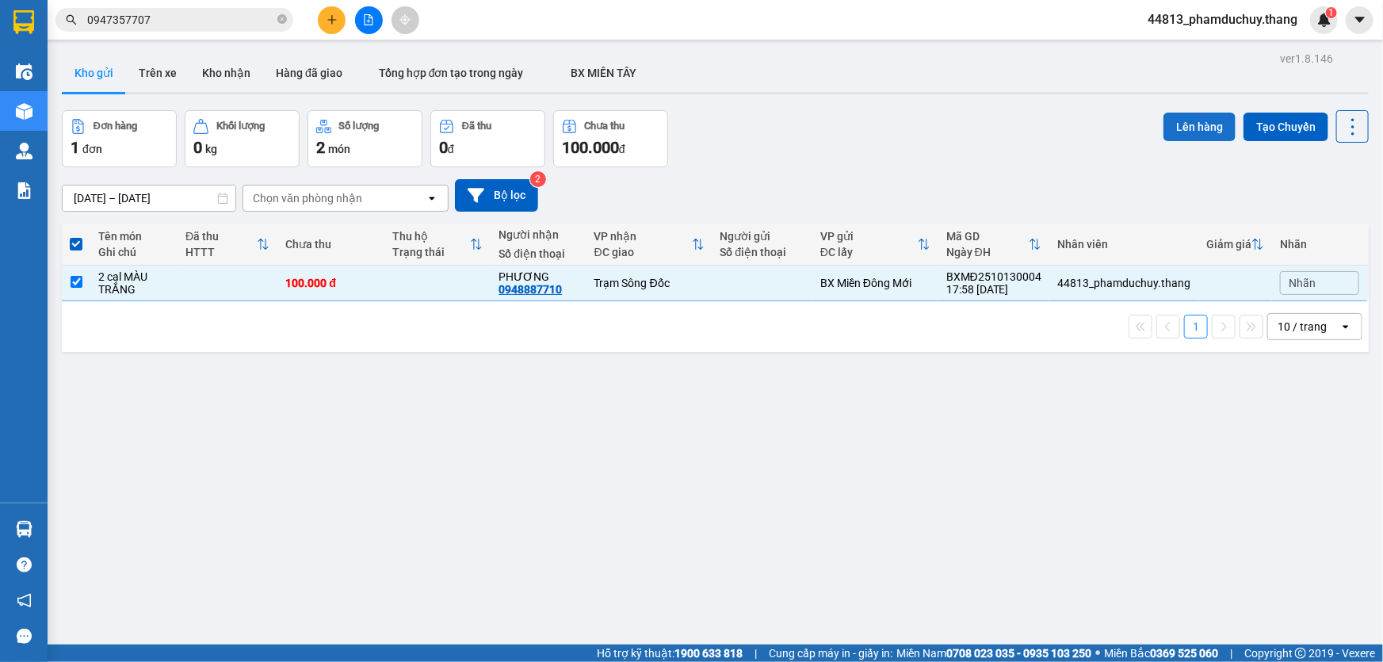
click at [1164, 127] on button "Lên hàng" at bounding box center [1199, 127] width 72 height 29
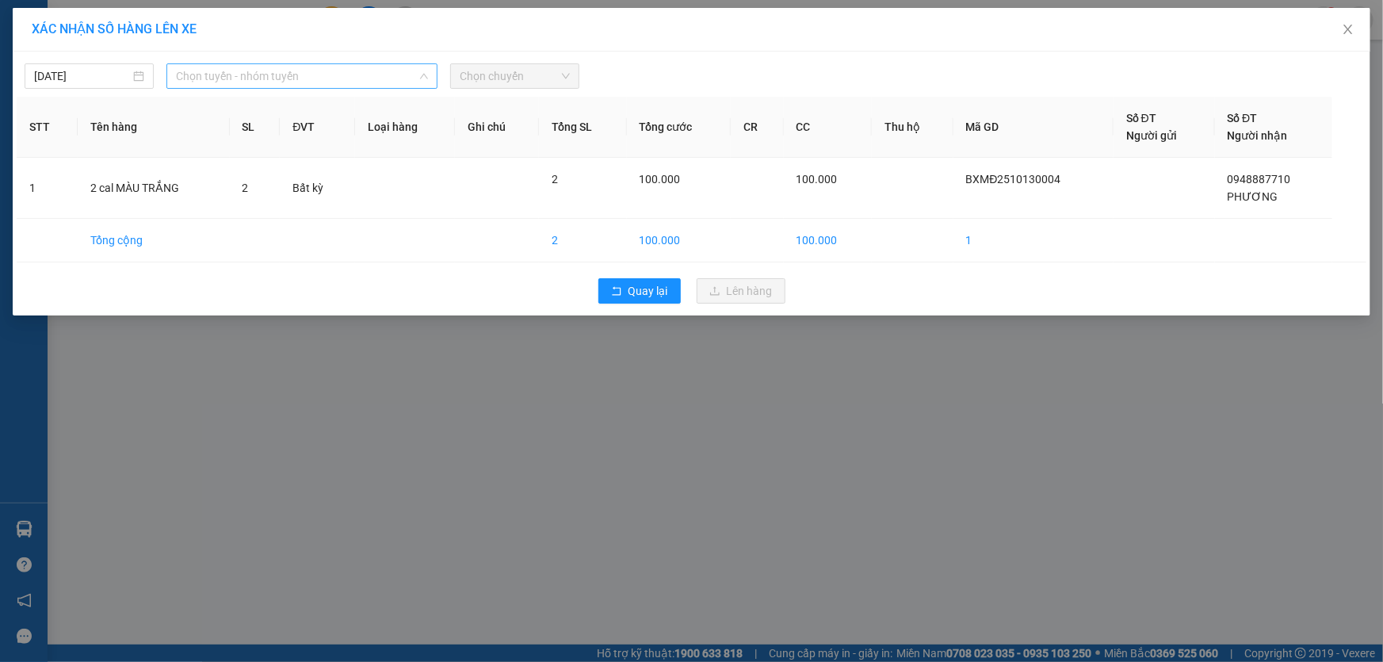
click at [231, 76] on span "Chọn tuyến - nhóm tuyến" at bounding box center [302, 76] width 252 height 24
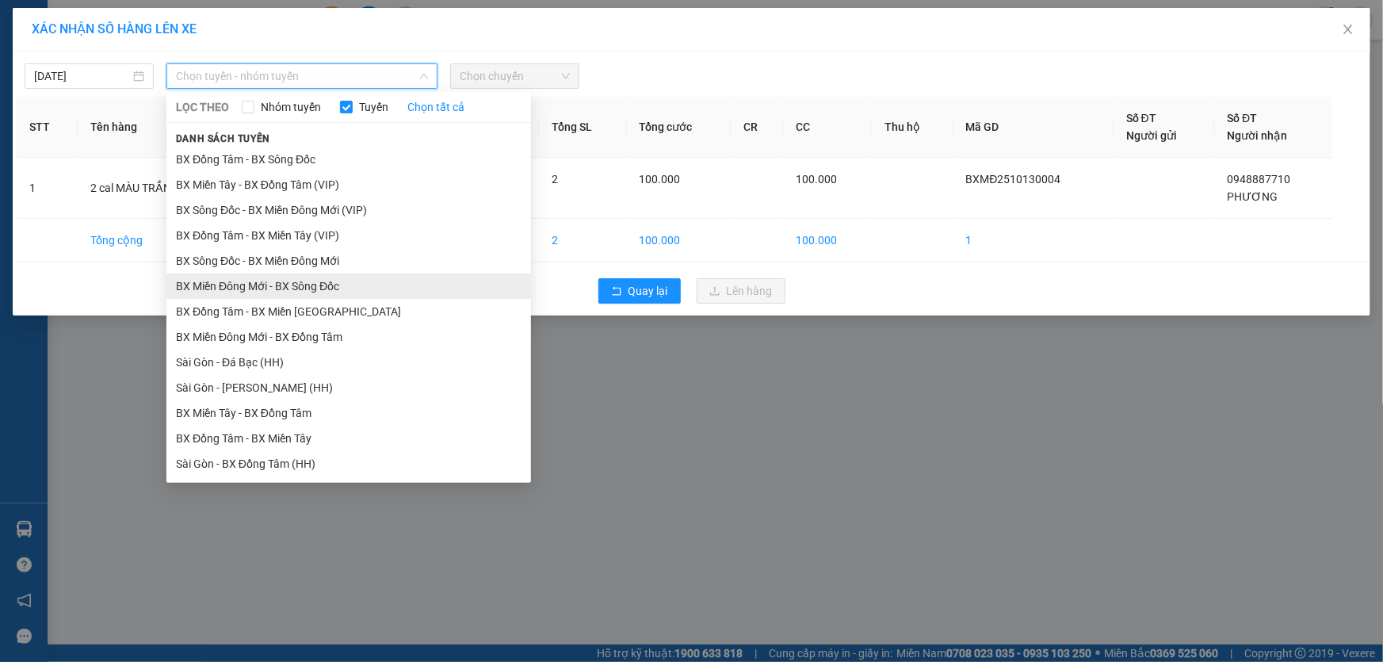
click at [267, 285] on li "BX Miền Đông Mới - BX Sông Đốc" at bounding box center [348, 285] width 364 height 25
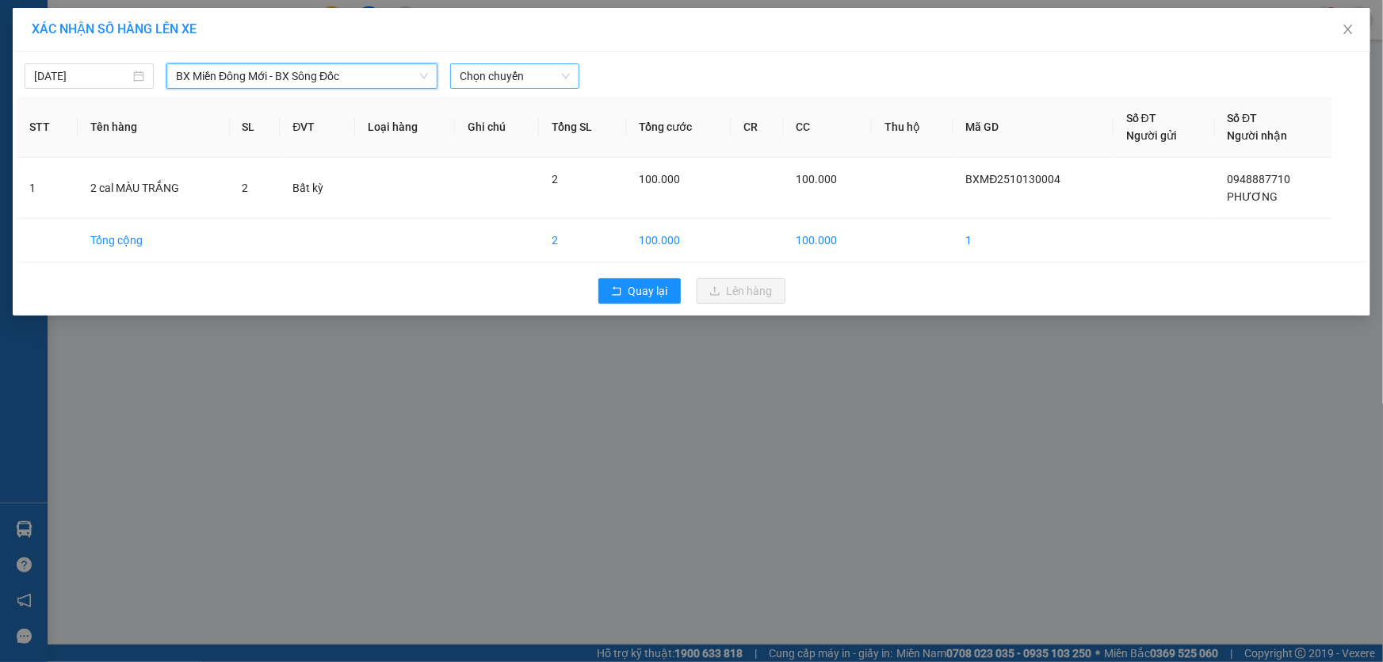
click at [501, 76] on span "Chọn chuyến" at bounding box center [515, 76] width 110 height 24
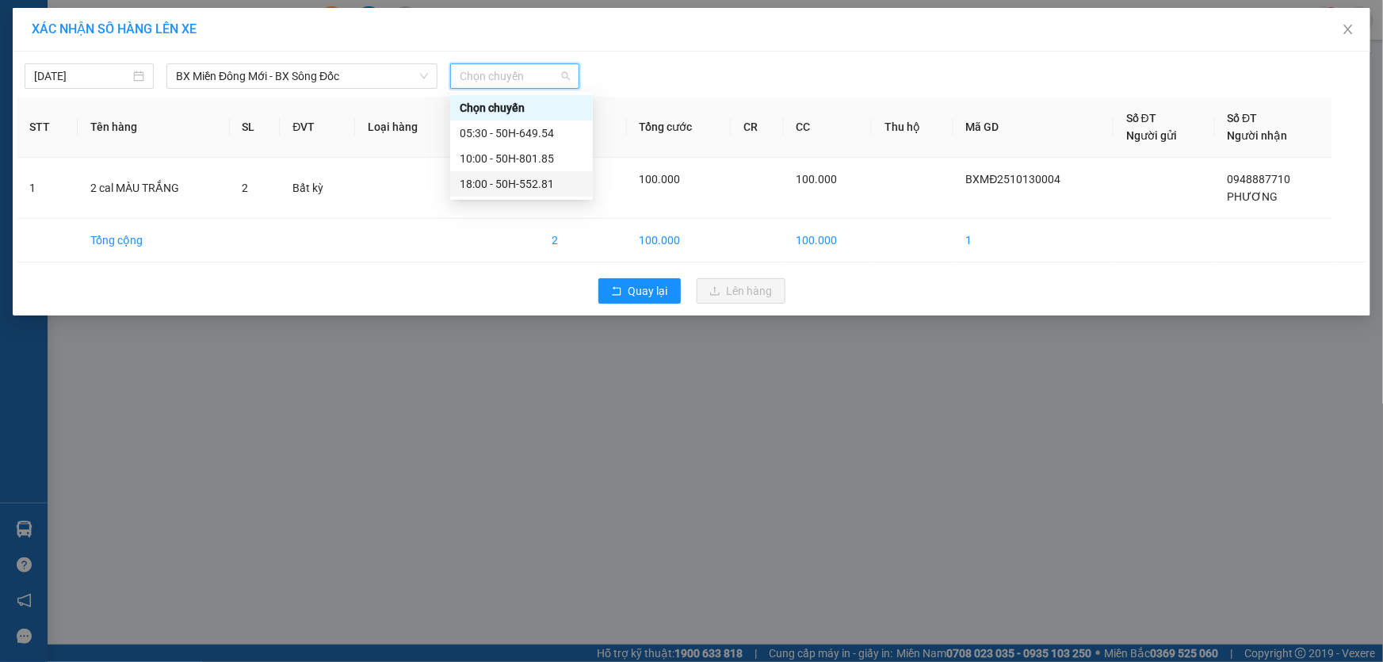
click at [493, 185] on div "18:00 - 50H-552.81" at bounding box center [522, 183] width 124 height 17
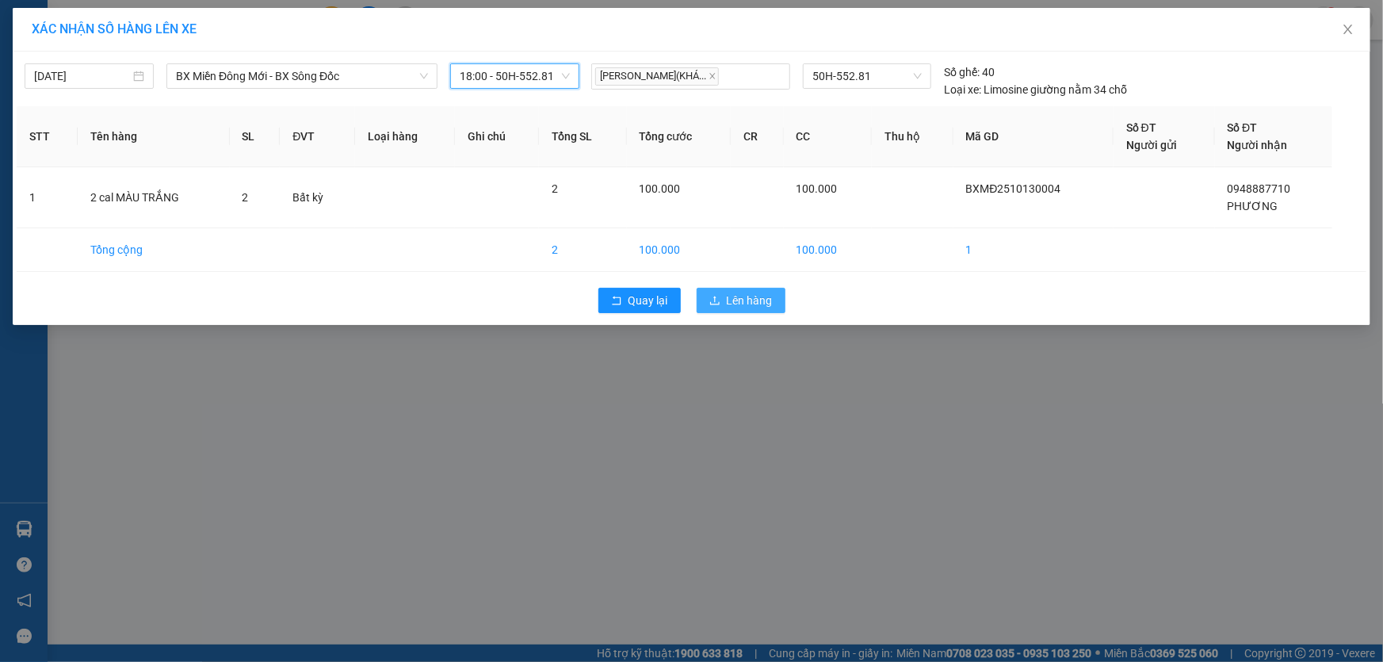
click at [737, 294] on span "Lên hàng" at bounding box center [750, 300] width 46 height 17
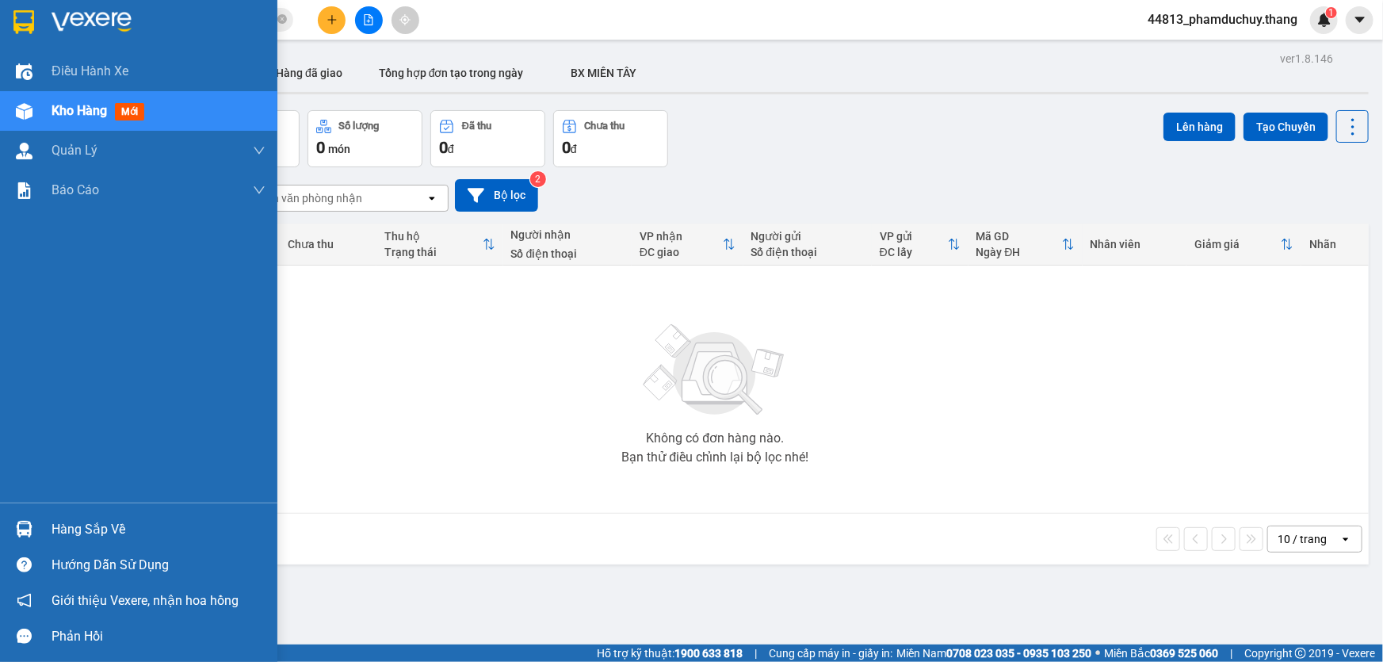
click at [23, 114] on img at bounding box center [24, 111] width 17 height 17
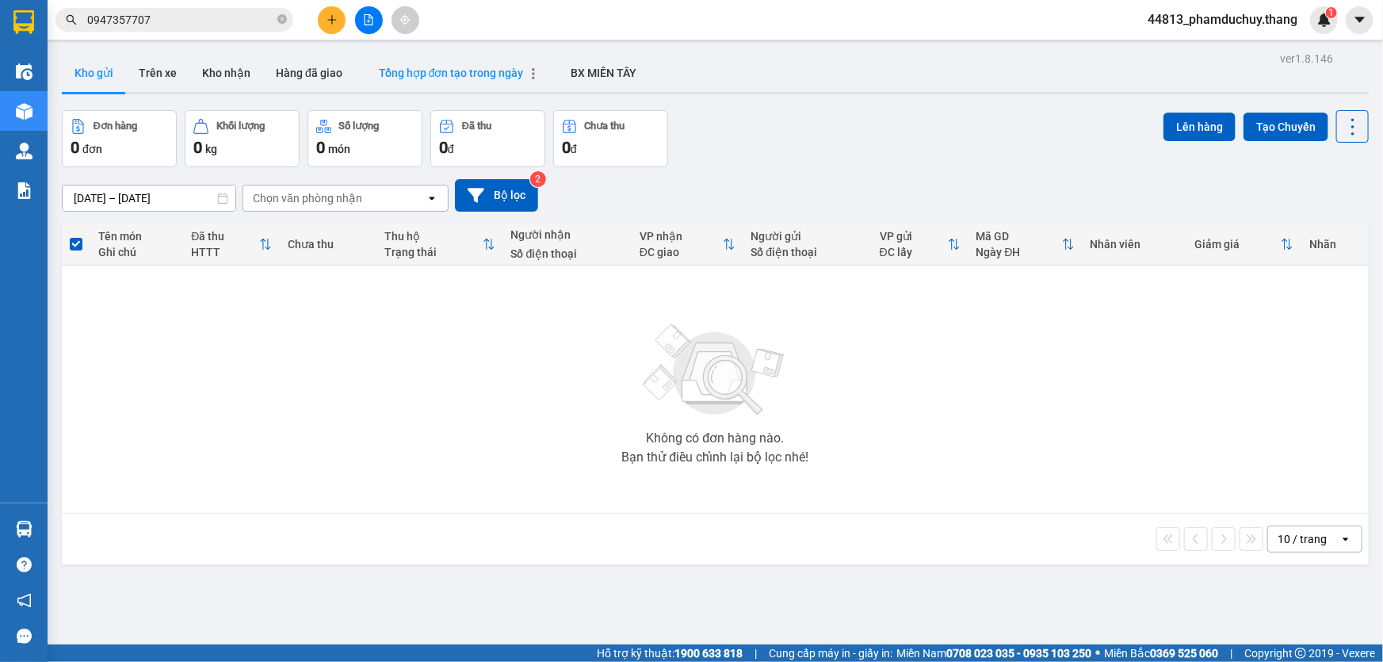
click at [429, 71] on span "Tổng hợp đơn tạo trong ngày" at bounding box center [451, 73] width 145 height 13
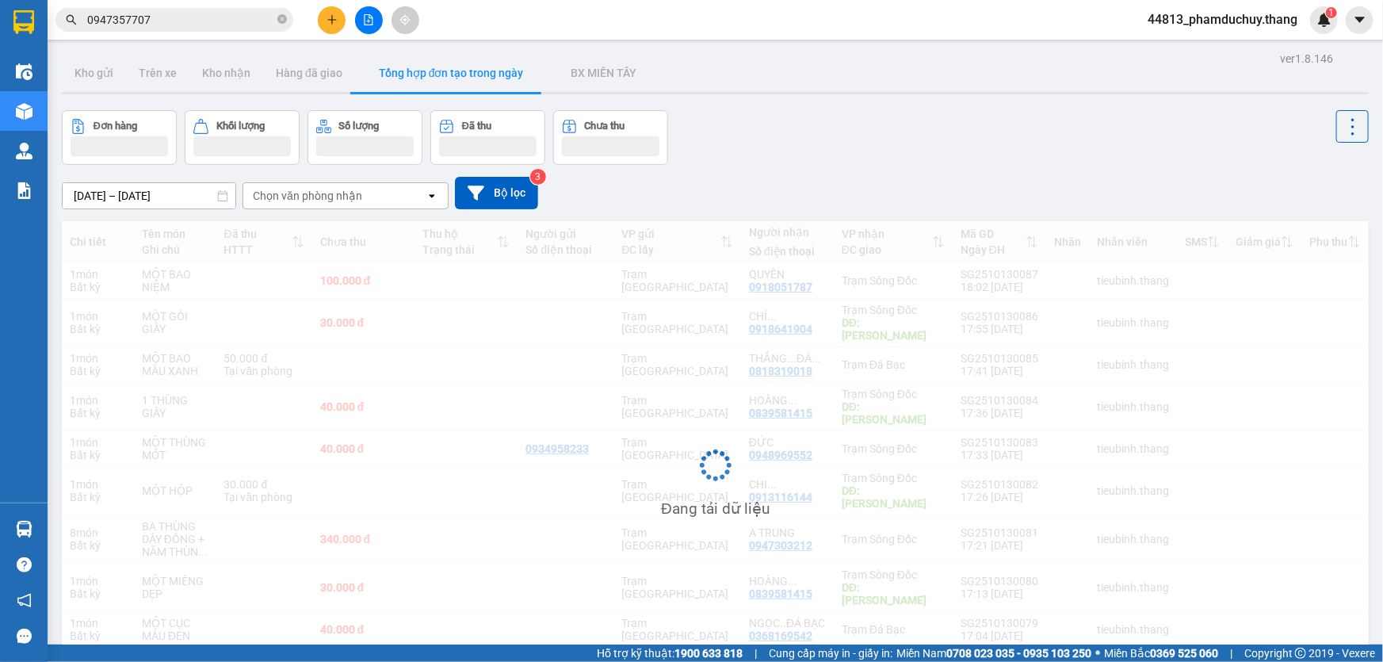
click at [185, 195] on input "[DATE] – [DATE]" at bounding box center [149, 195] width 173 height 25
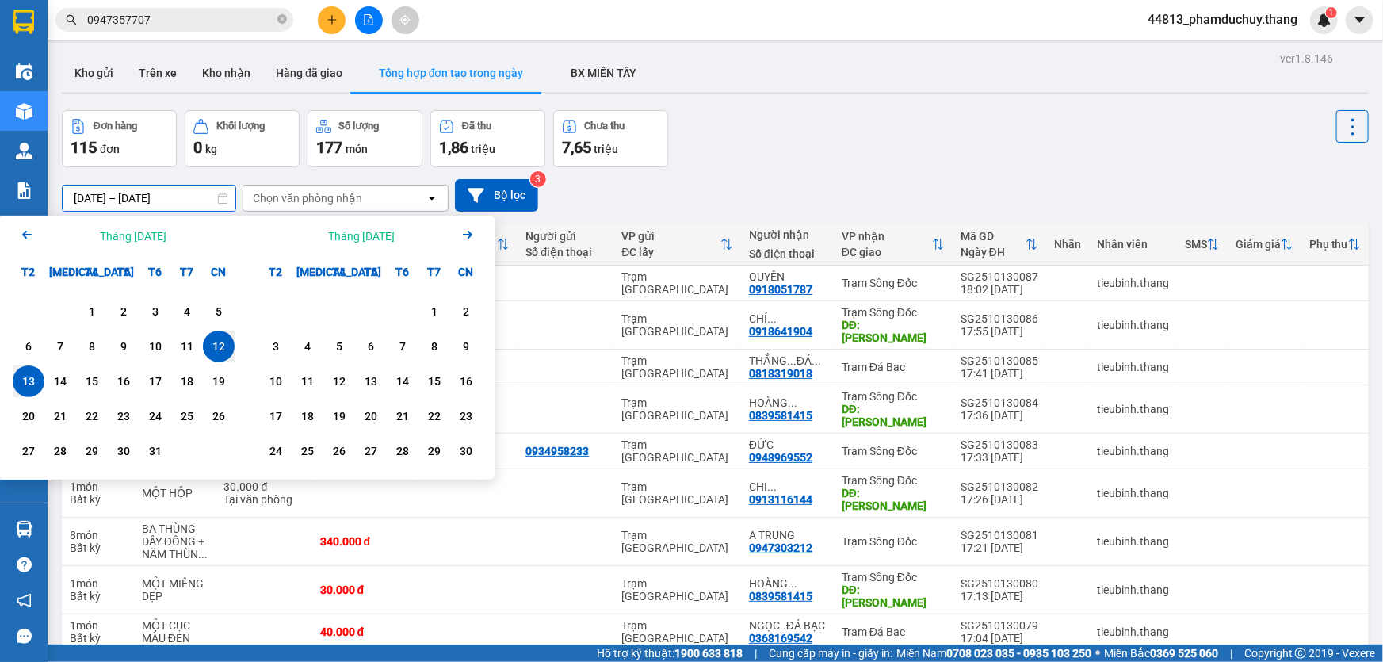
click at [38, 380] on div "13" at bounding box center [28, 381] width 22 height 19
click at [36, 379] on div "13" at bounding box center [28, 381] width 22 height 19
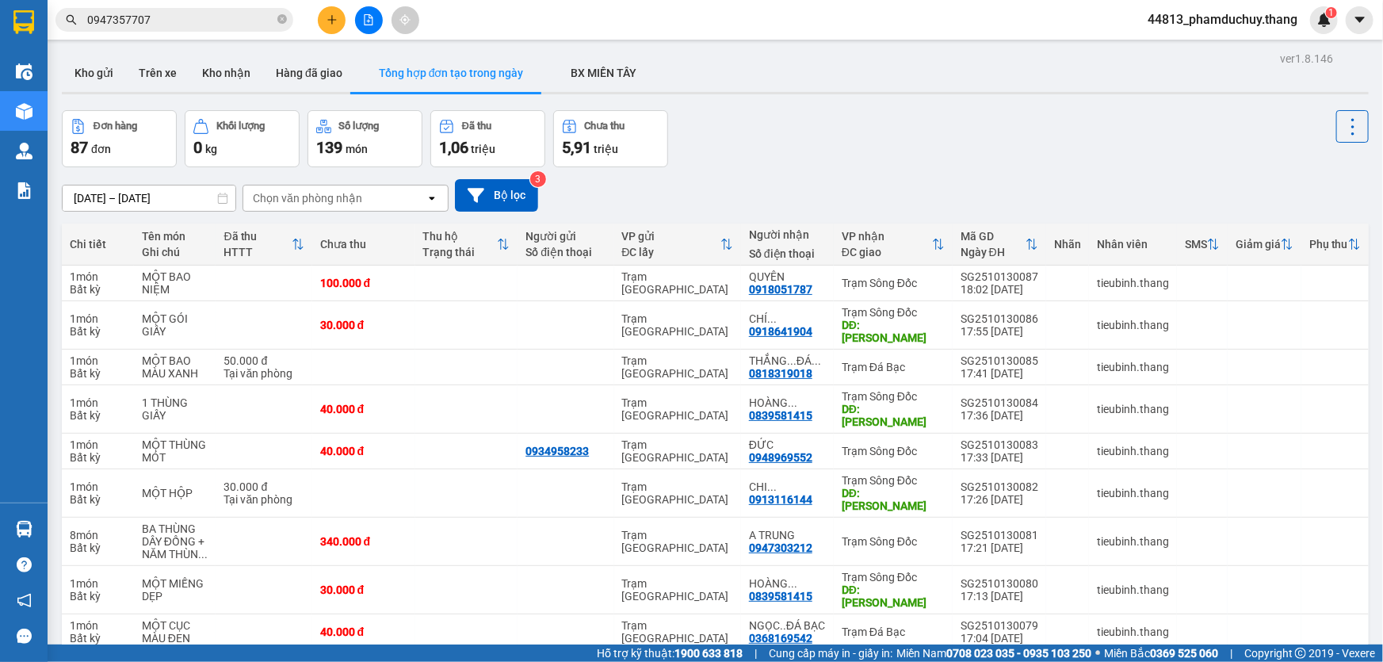
click at [358, 196] on div "Chọn văn phòng nhận" at bounding box center [307, 198] width 109 height 16
click at [506, 188] on button "Bộ lọc" at bounding box center [496, 195] width 83 height 32
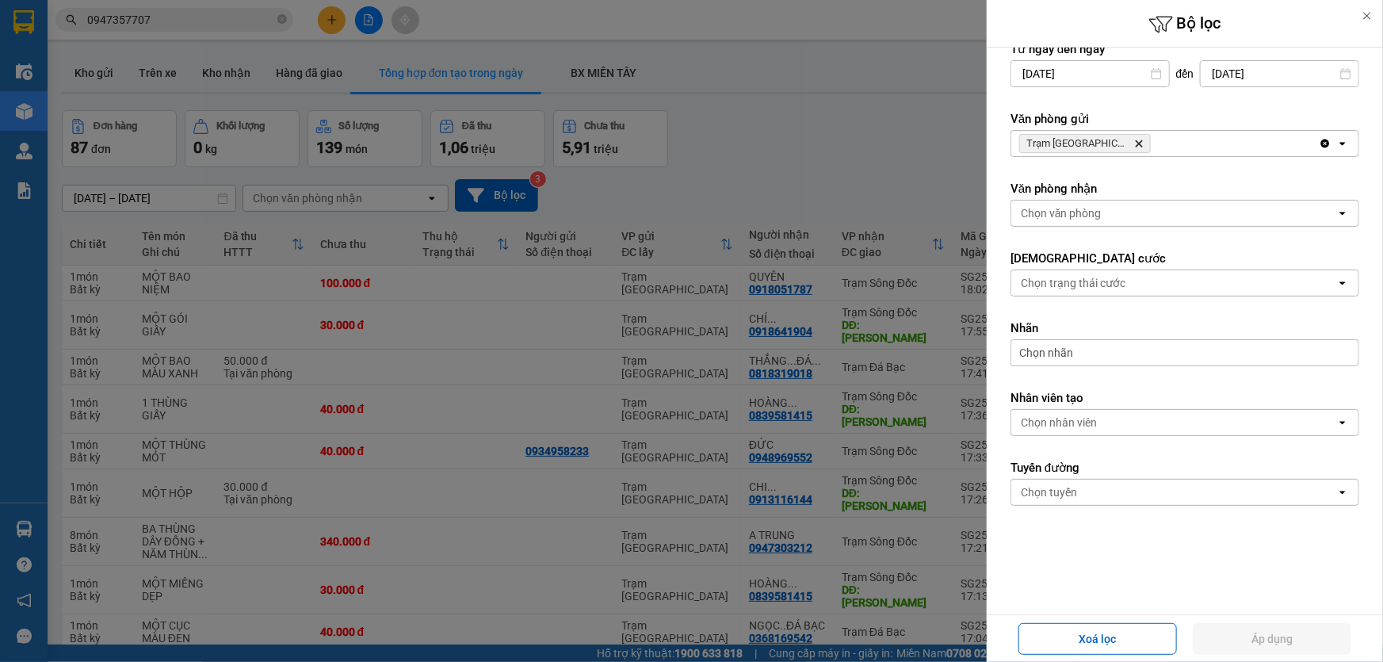
scroll to position [93, 0]
click at [1128, 412] on div "Chọn nhân viên" at bounding box center [1173, 421] width 325 height 25
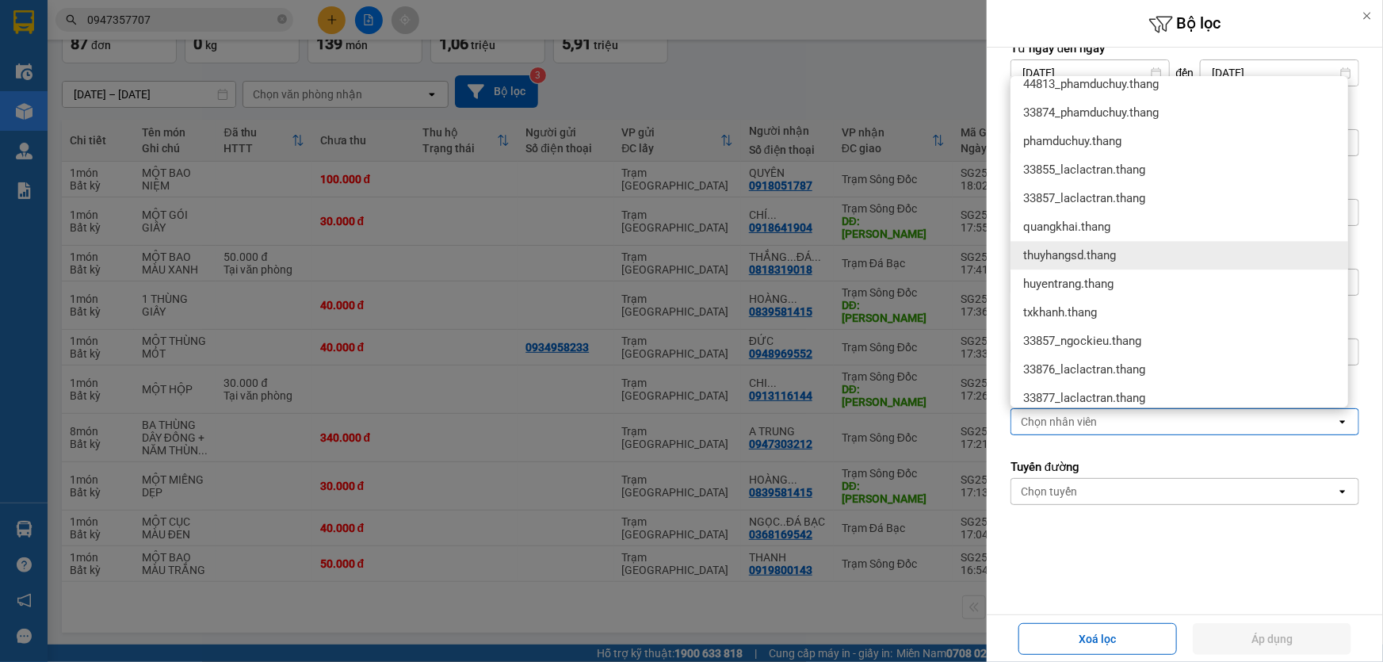
scroll to position [1767, 0]
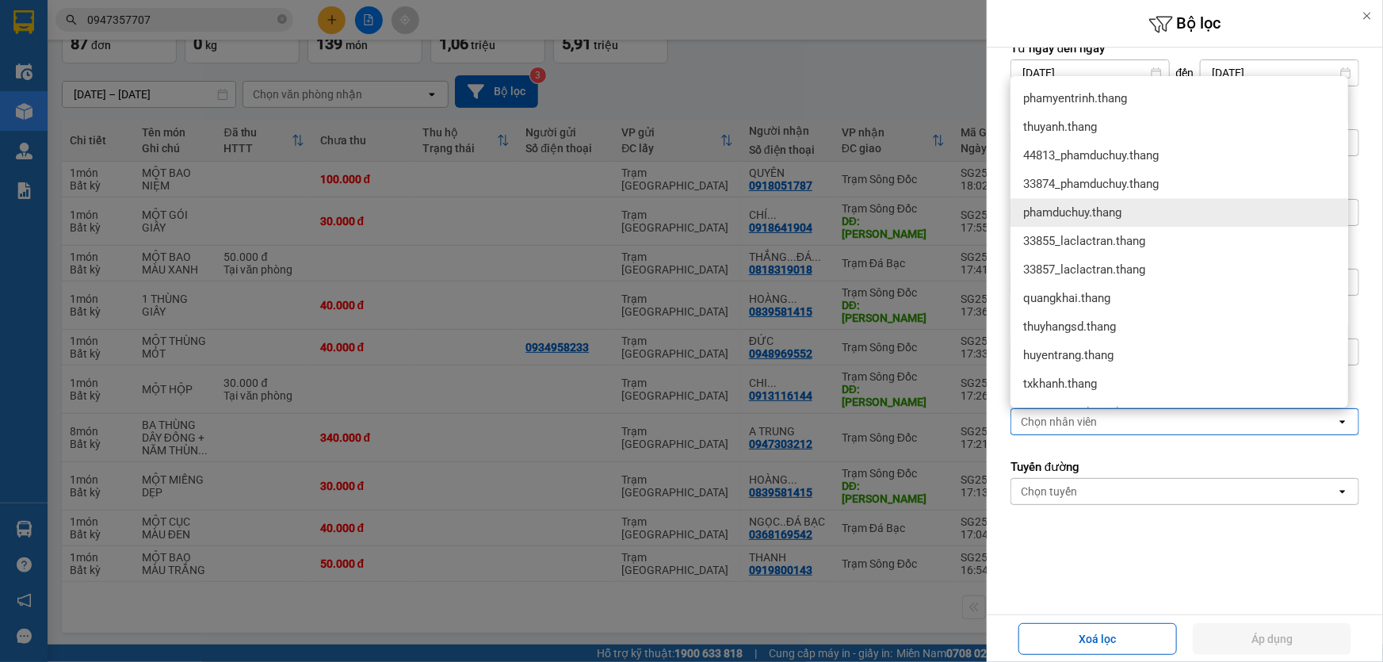
click at [1109, 214] on span "phamduchuy.thang" at bounding box center [1072, 212] width 98 height 16
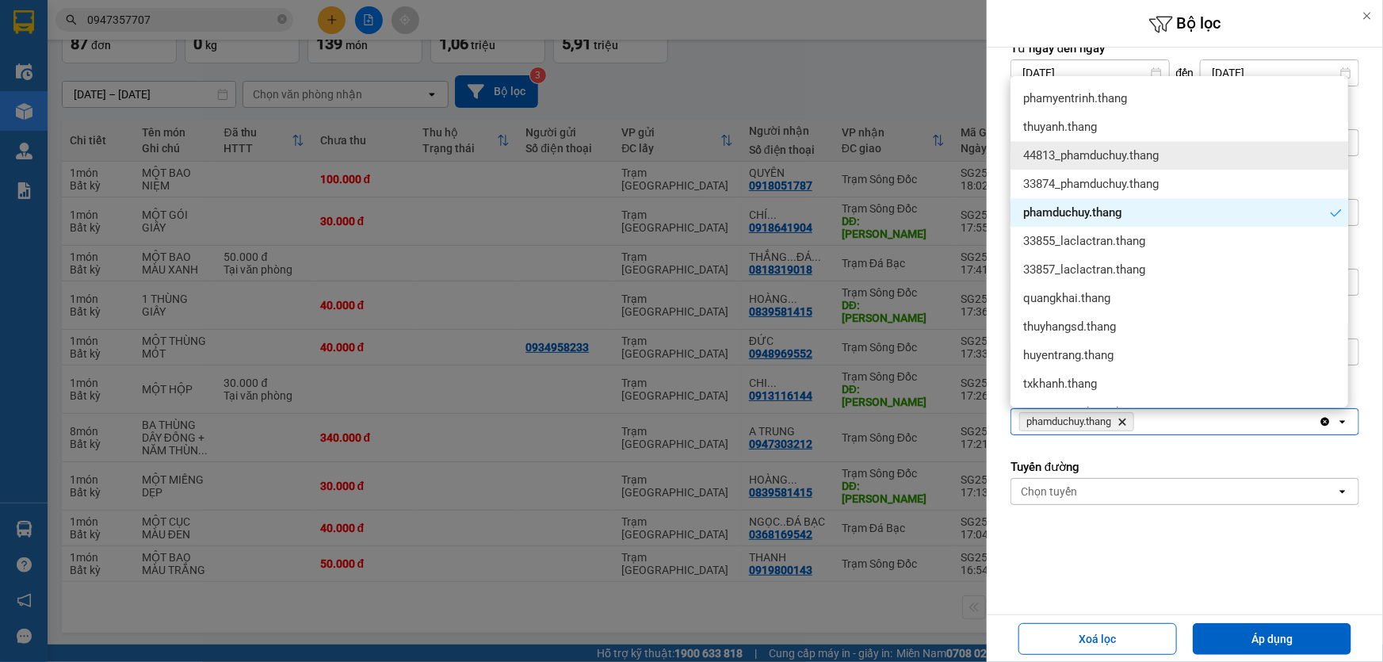
click at [1136, 154] on span "44813_phamduchuy.thang" at bounding box center [1090, 155] width 135 height 16
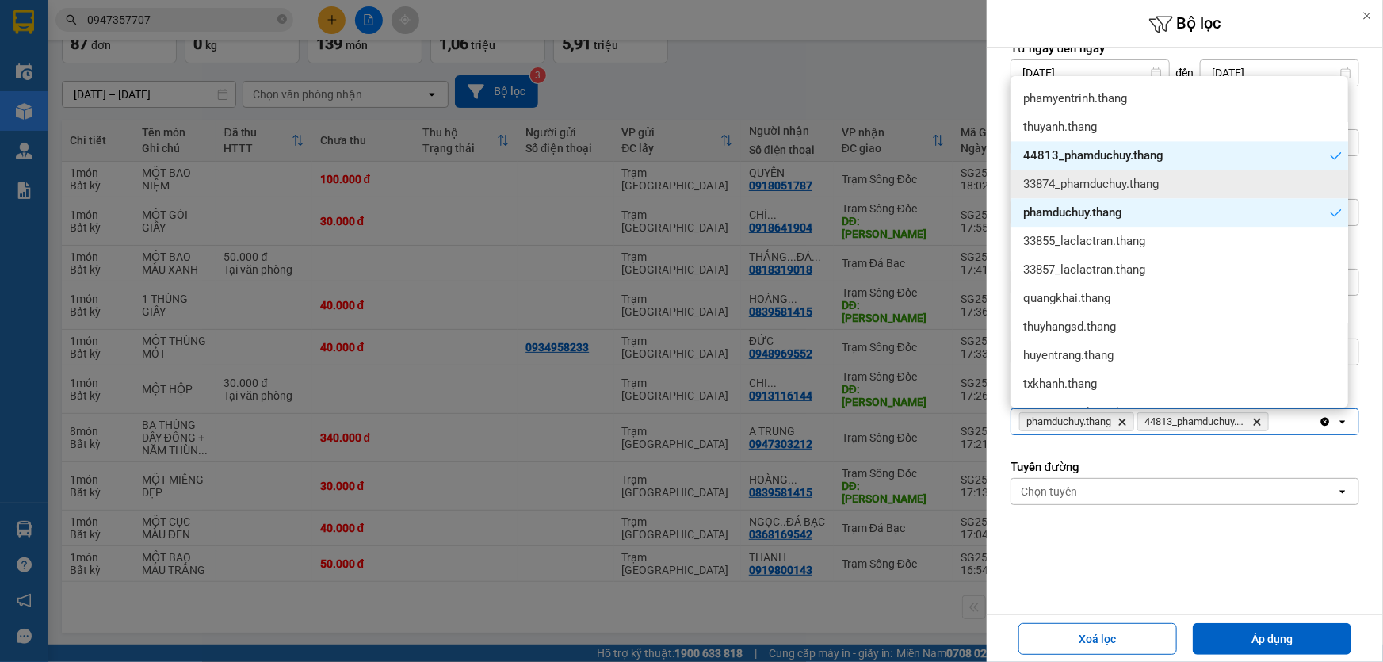
click at [1133, 181] on span "33874_phamduchuy.thang" at bounding box center [1090, 184] width 135 height 16
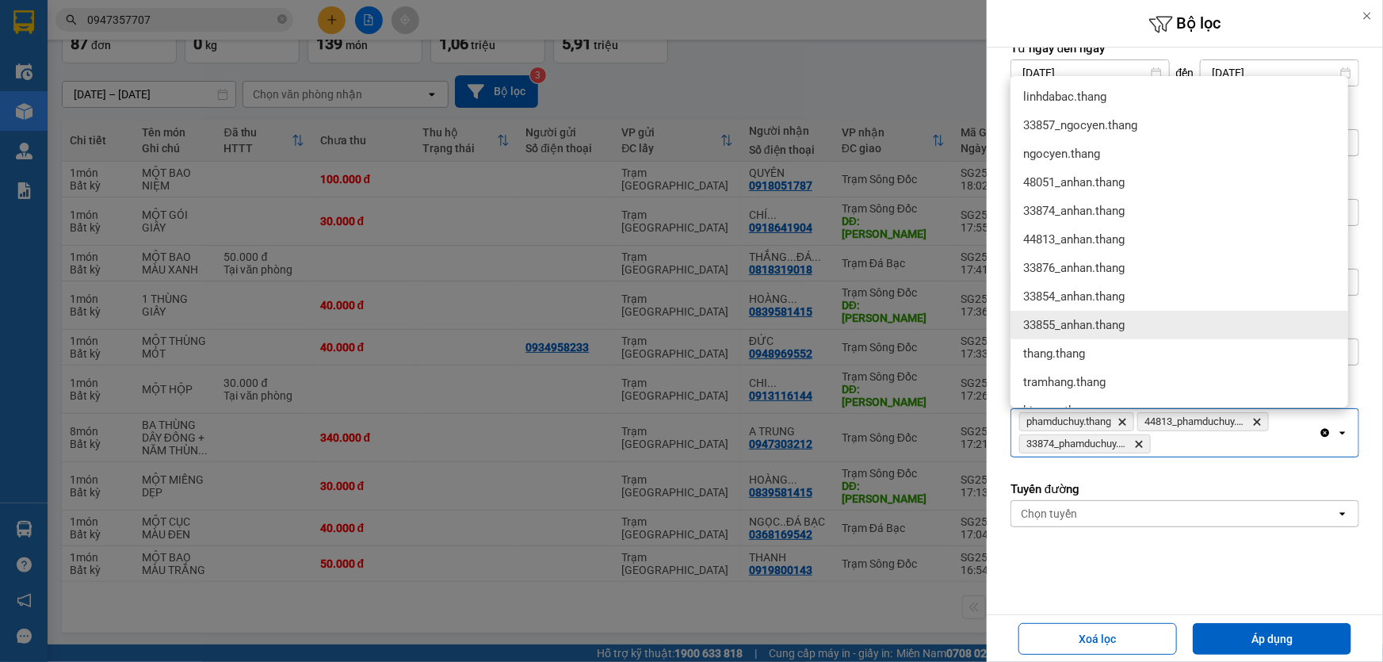
scroll to position [0, 0]
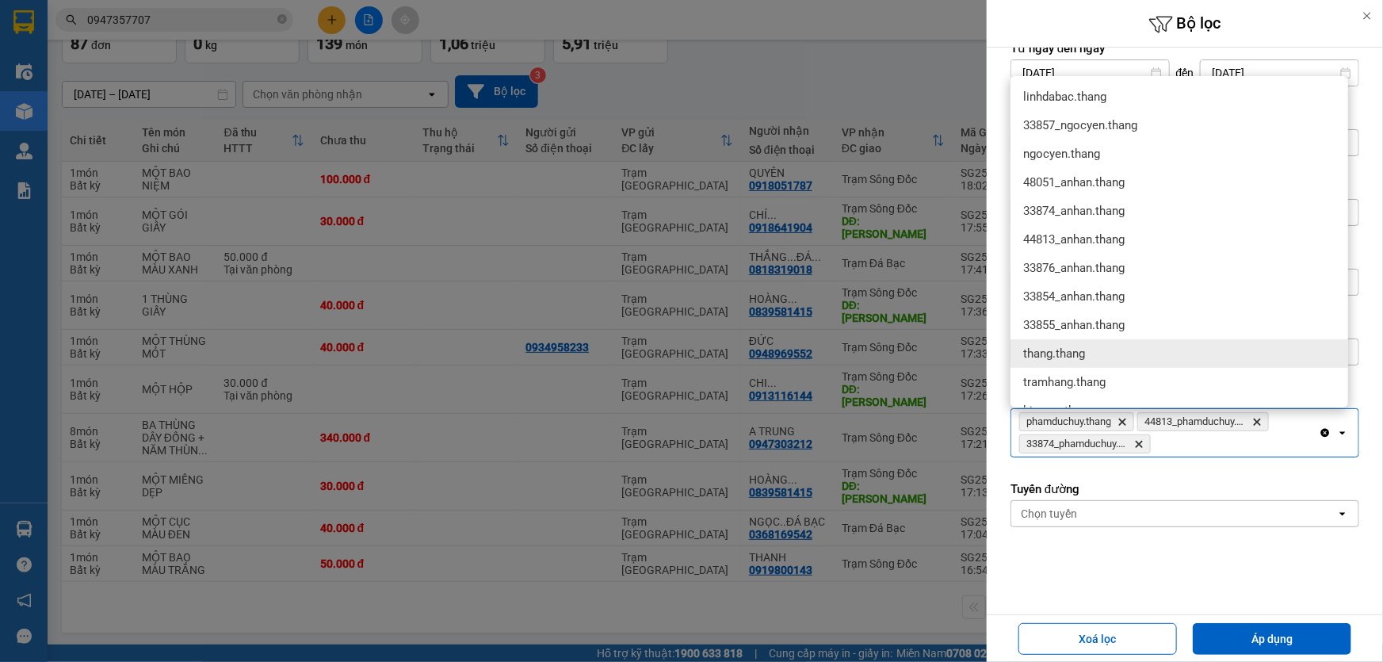
click at [1173, 539] on form "Lọc theo Ngày tạo đơn open Từ ngày đến [DATE] Press the down arrow key to inter…" at bounding box center [1184, 296] width 349 height 651
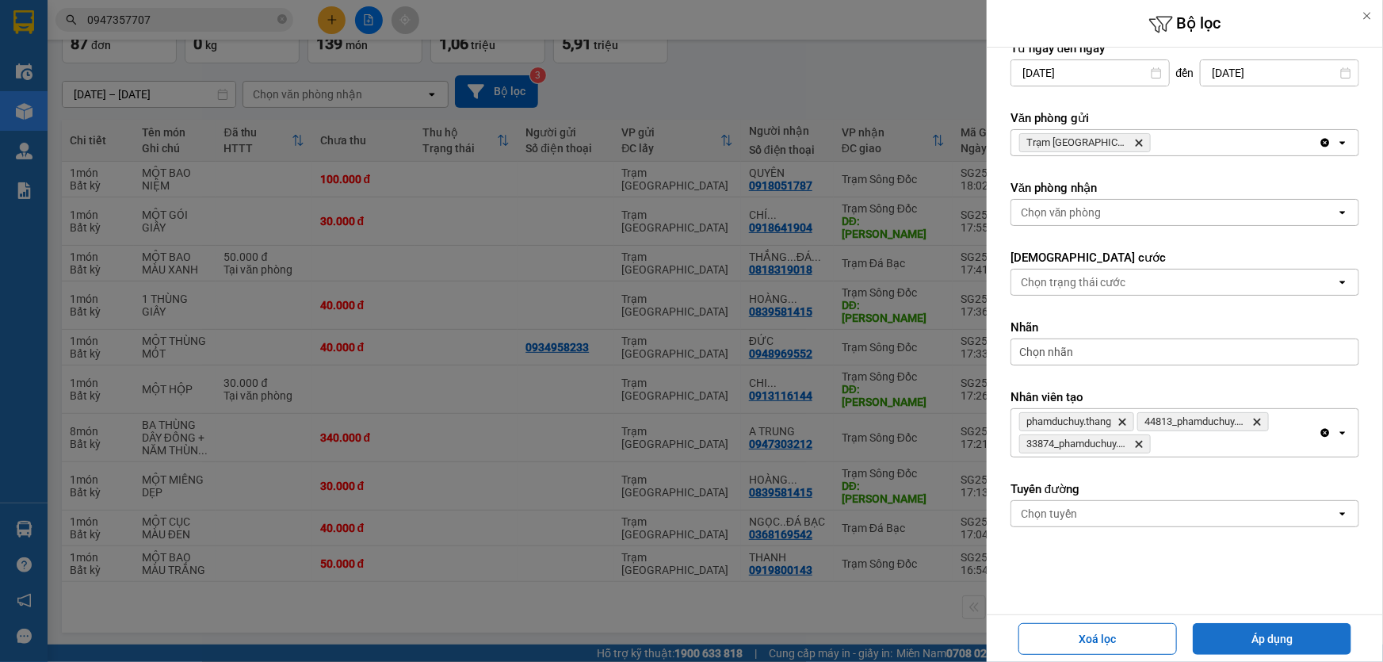
click at [1258, 635] on button "Áp dụng" at bounding box center [1272, 639] width 158 height 32
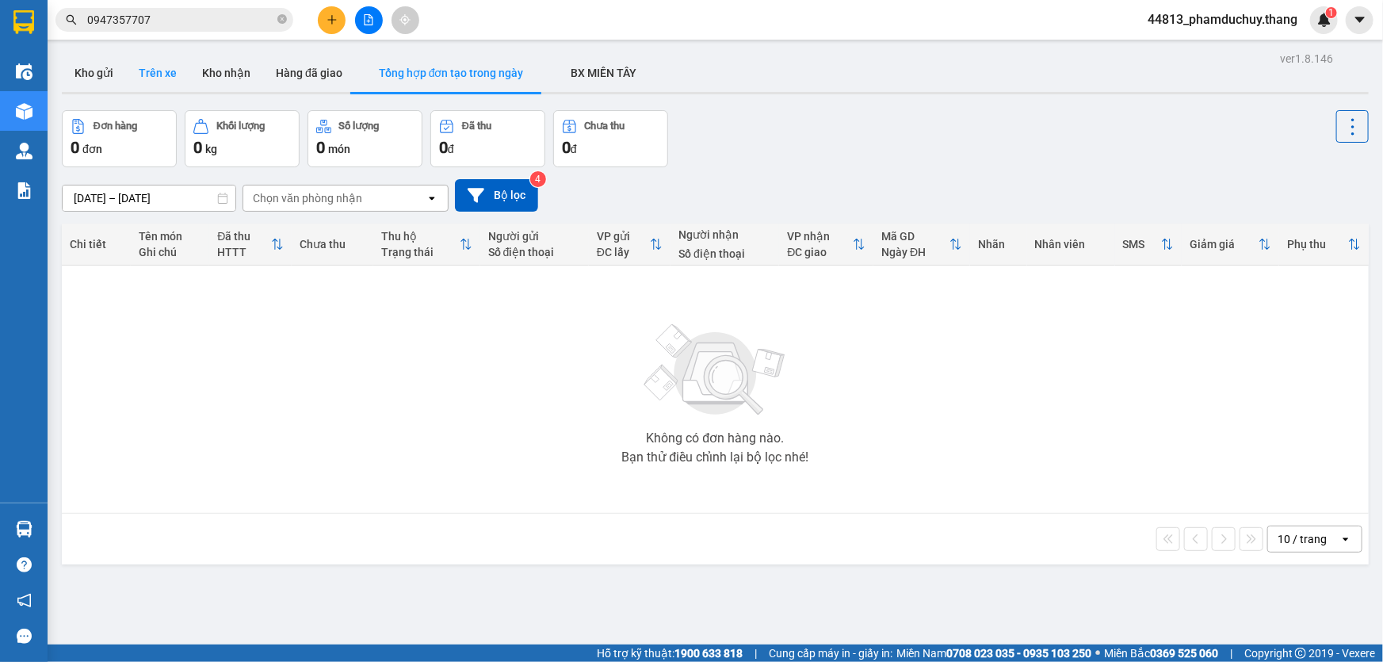
click at [148, 74] on button "Trên xe" at bounding box center [157, 73] width 63 height 38
type input "[DATE] – [DATE]"
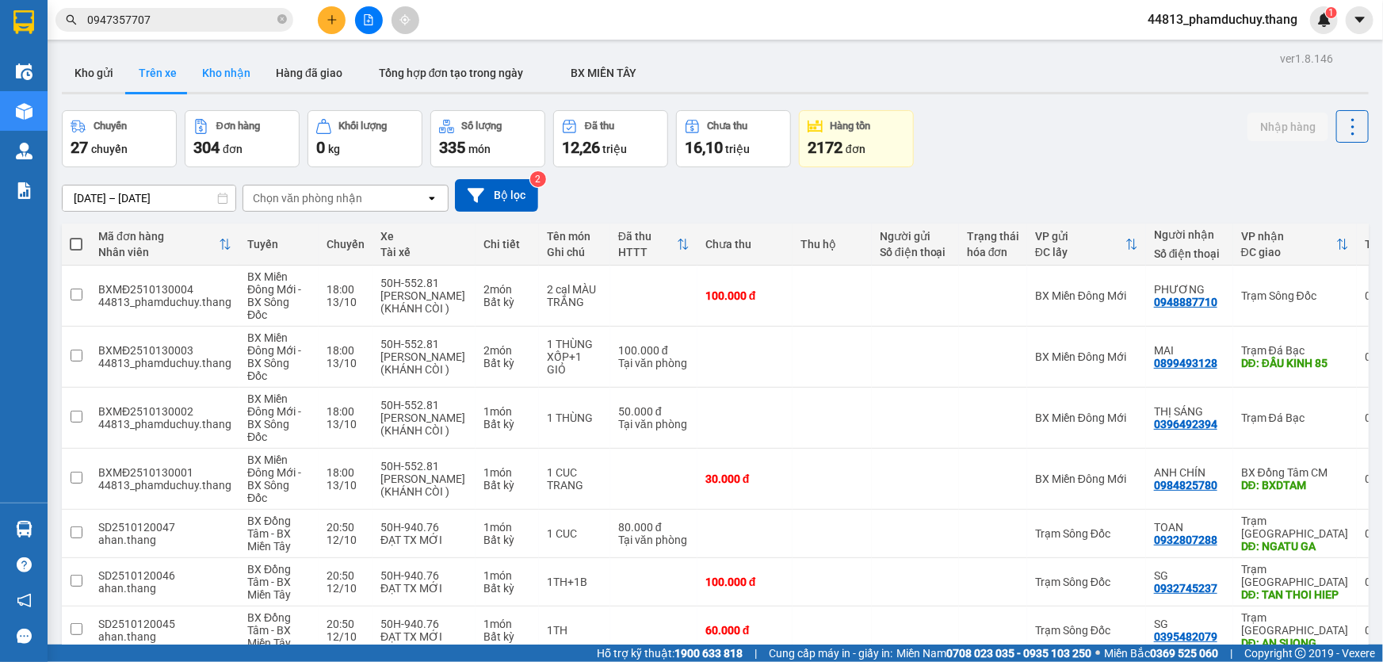
click at [220, 75] on button "Kho nhận" at bounding box center [226, 73] width 74 height 38
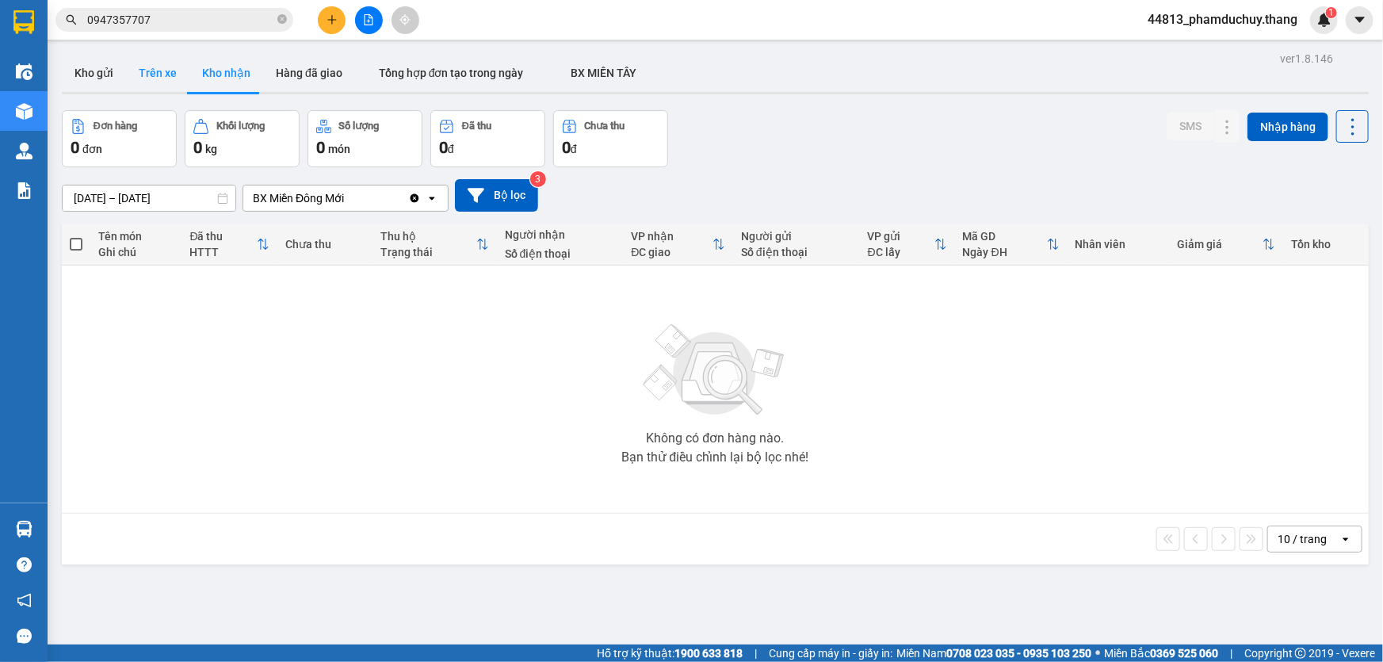
click at [158, 72] on button "Trên xe" at bounding box center [157, 73] width 63 height 38
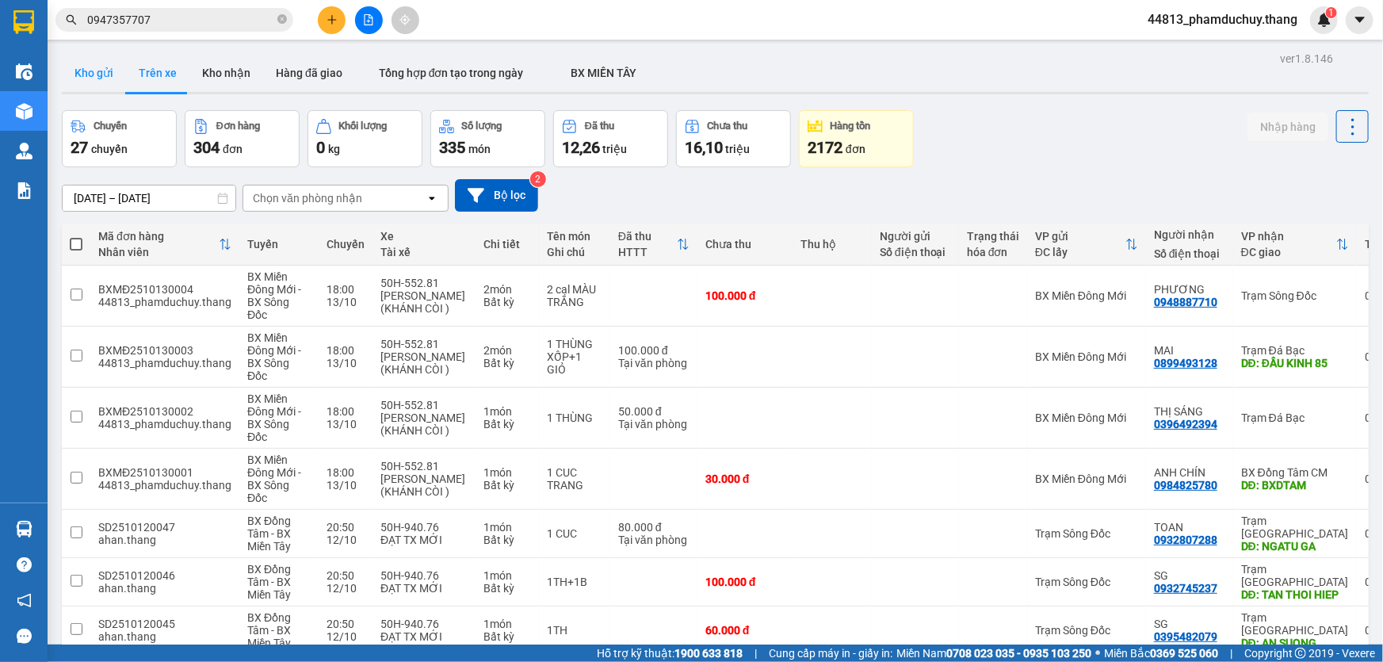
click at [104, 74] on button "Kho gửi" at bounding box center [94, 73] width 64 height 38
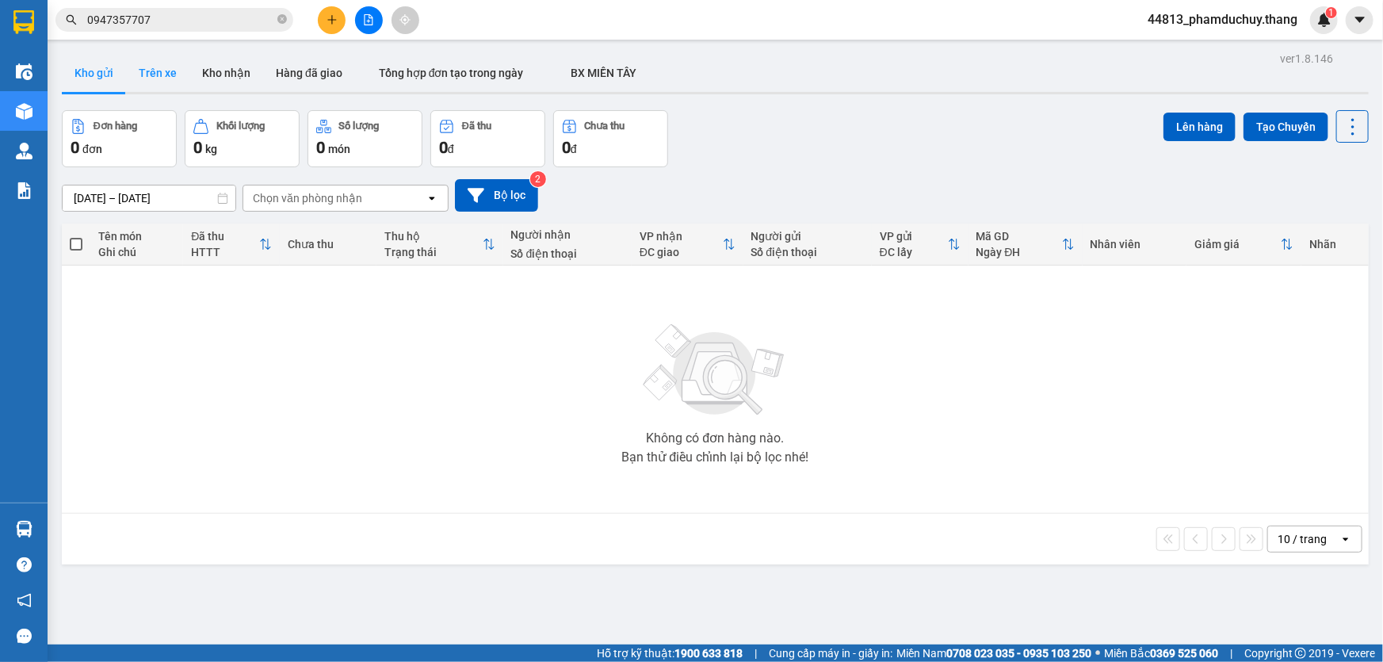
click at [151, 69] on button "Trên xe" at bounding box center [157, 73] width 63 height 38
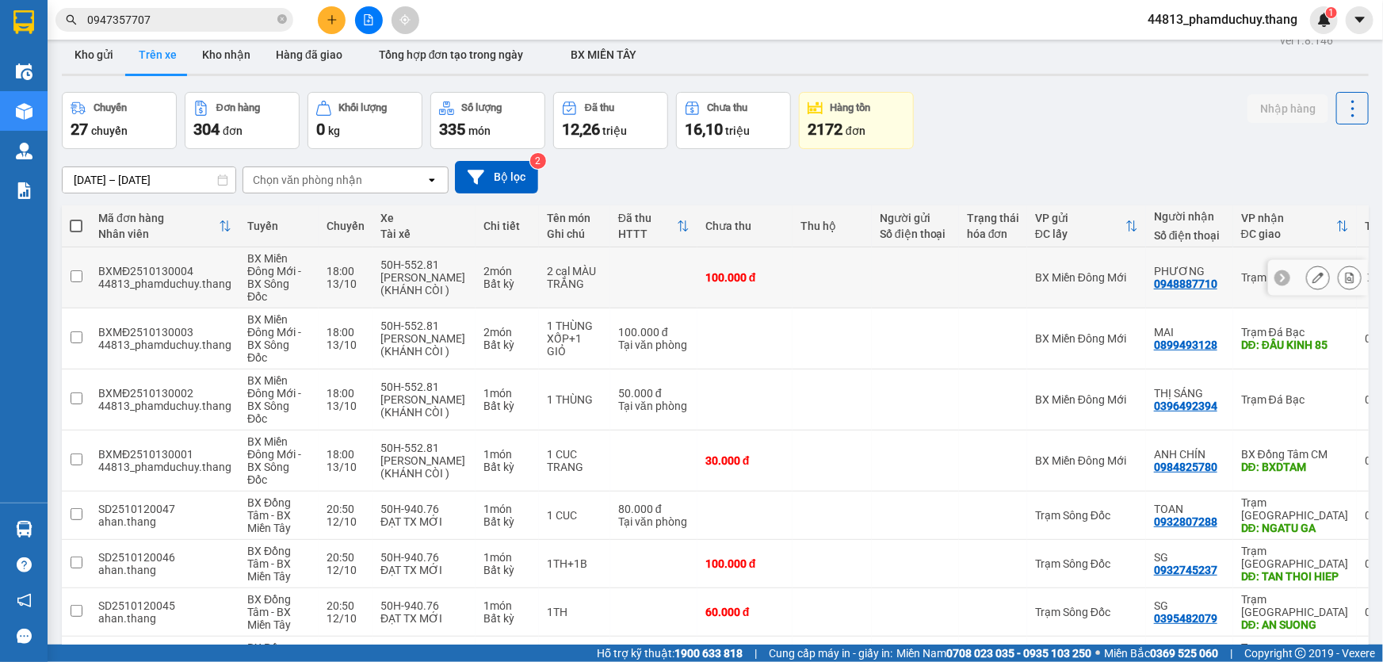
scroll to position [71, 0]
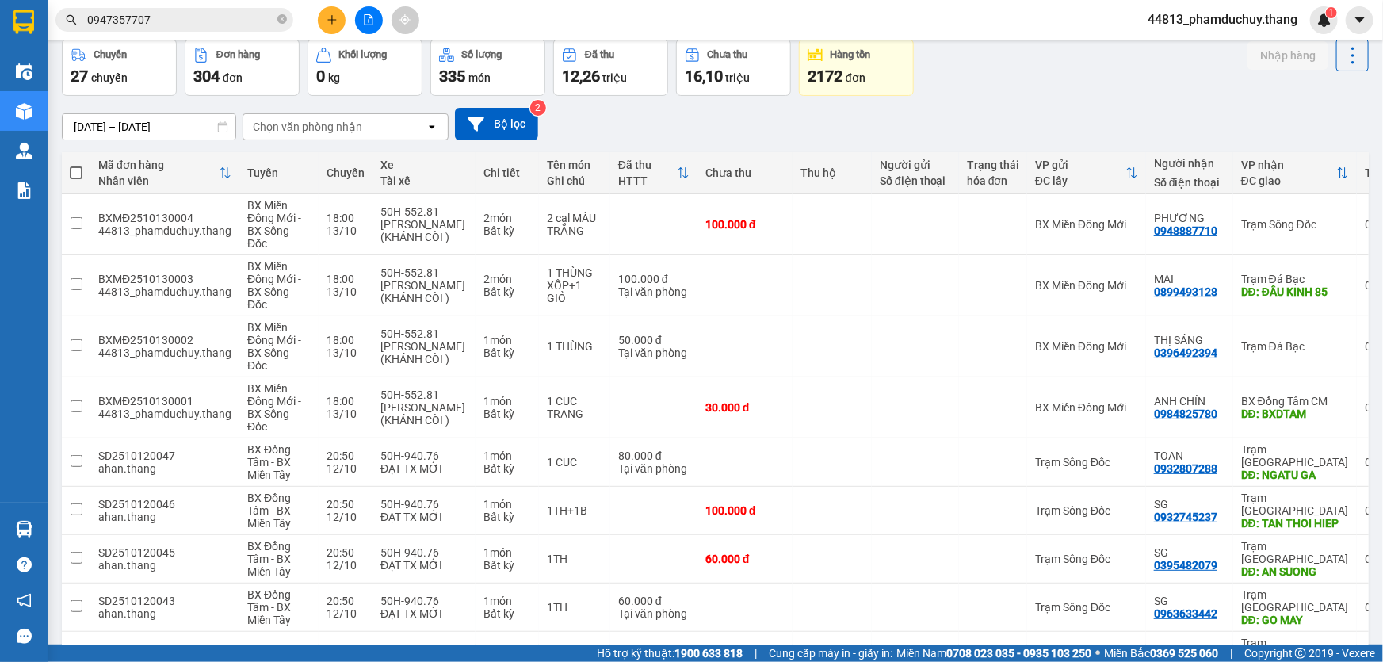
click at [716, 124] on div "[DATE] – [DATE] Press the down arrow key to interact with the calendar and sele…" at bounding box center [715, 124] width 1307 height 32
